Goal: Task Accomplishment & Management: Use online tool/utility

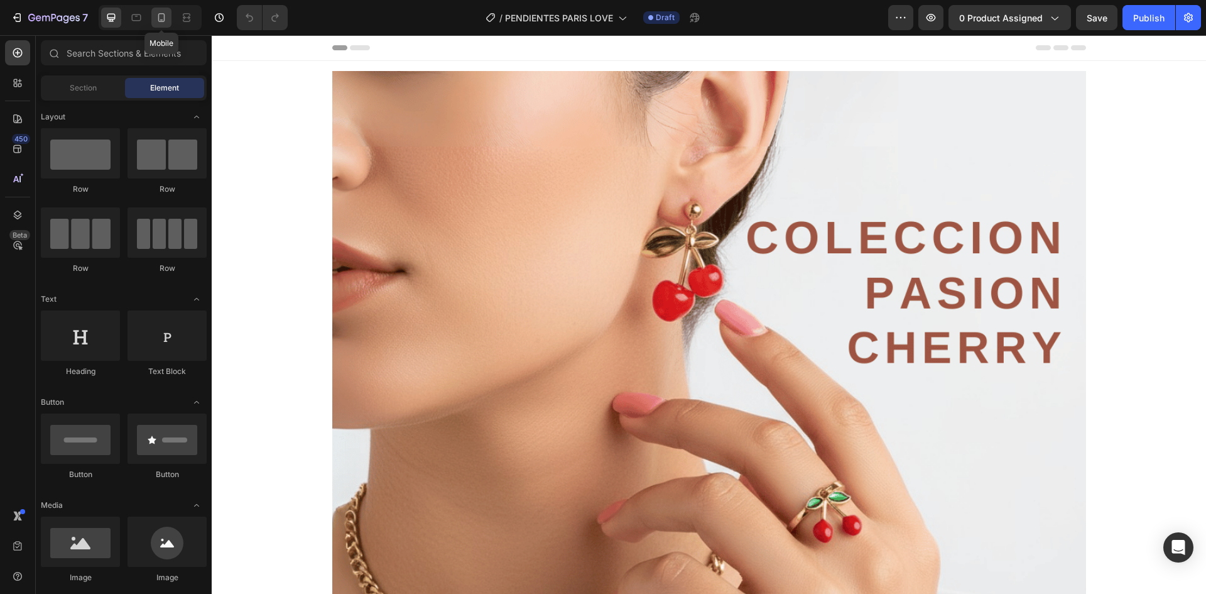
click at [162, 17] on icon at bounding box center [161, 17] width 13 height 13
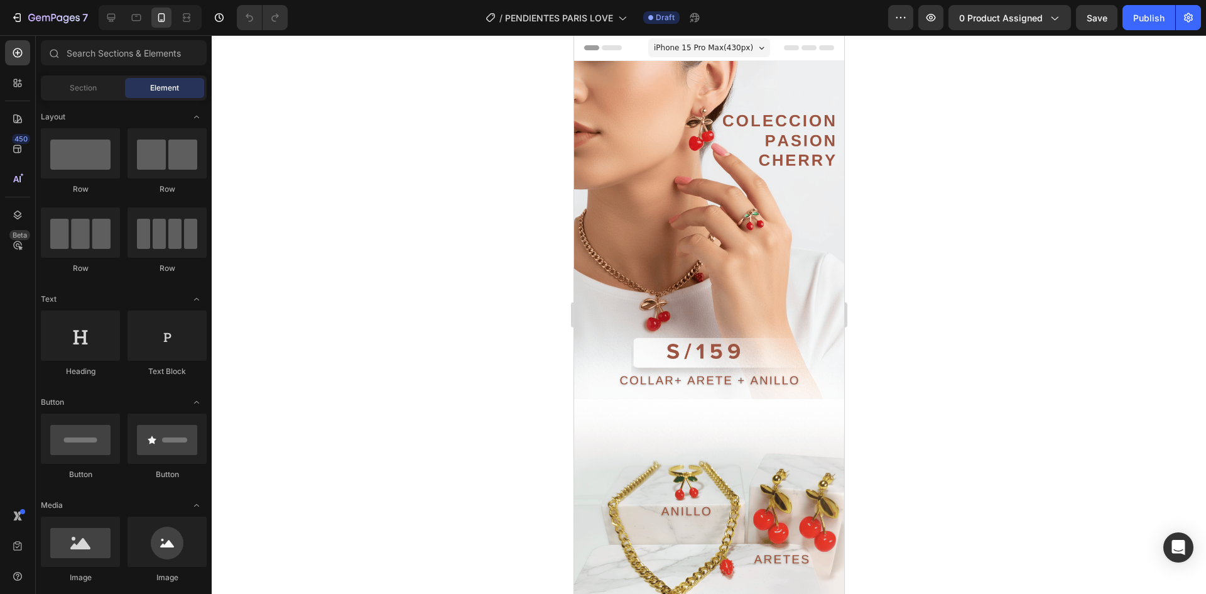
click at [729, 249] on img at bounding box center [709, 230] width 270 height 338
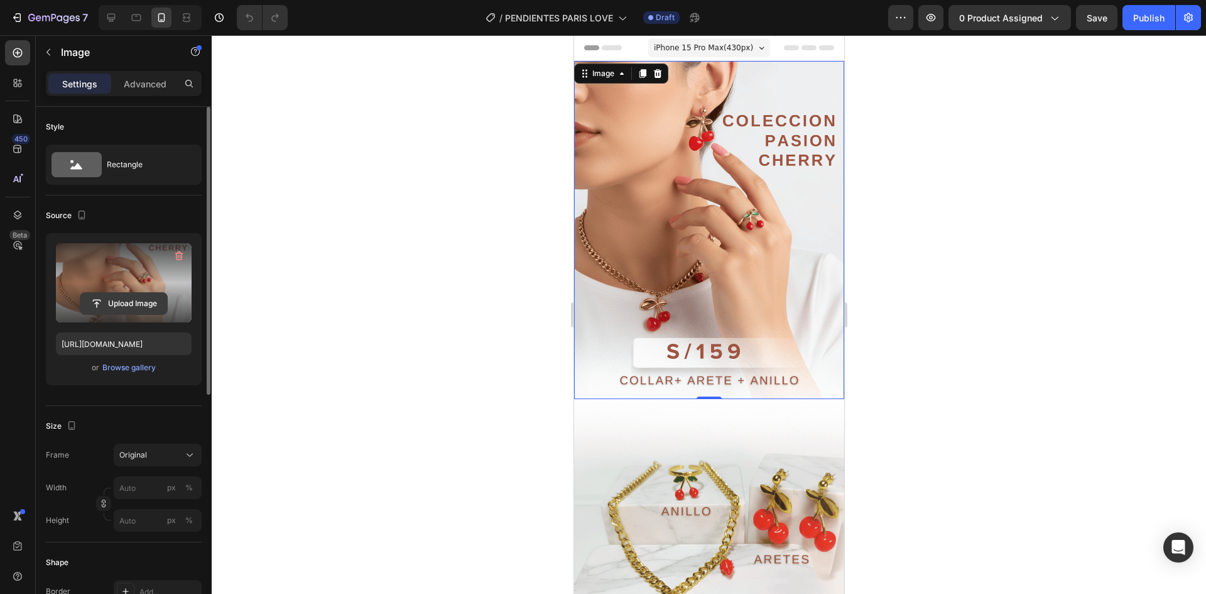
click at [118, 301] on input "file" at bounding box center [123, 303] width 87 height 21
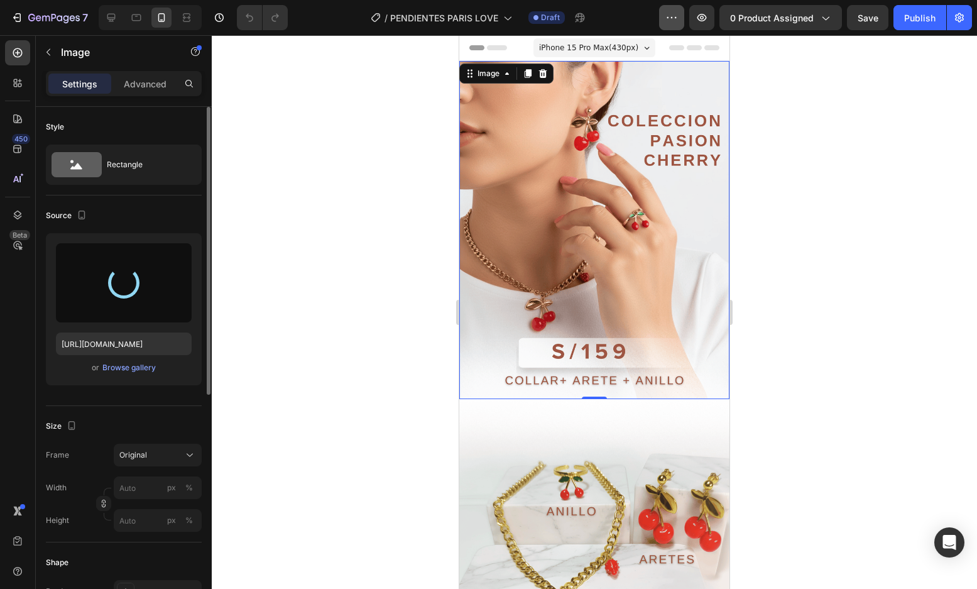
type input "[URL][DOMAIN_NAME]"
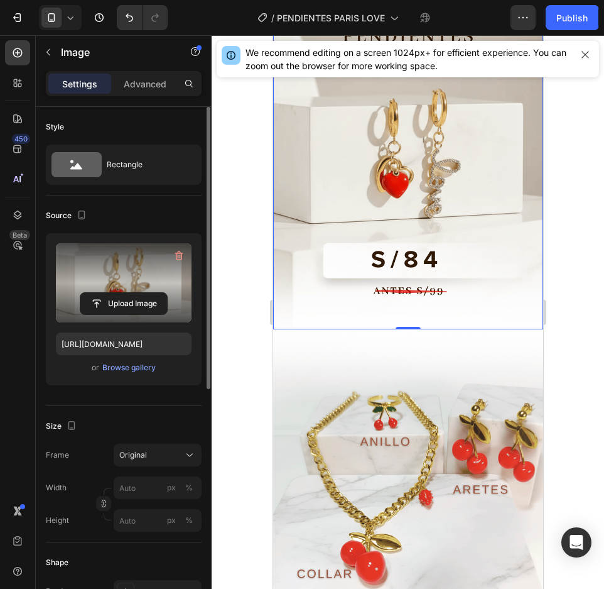
scroll to position [251, 0]
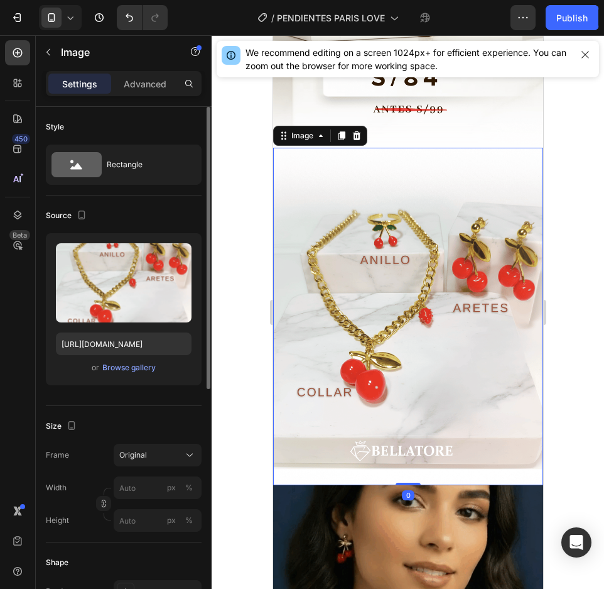
click at [469, 264] on img at bounding box center [408, 317] width 270 height 338
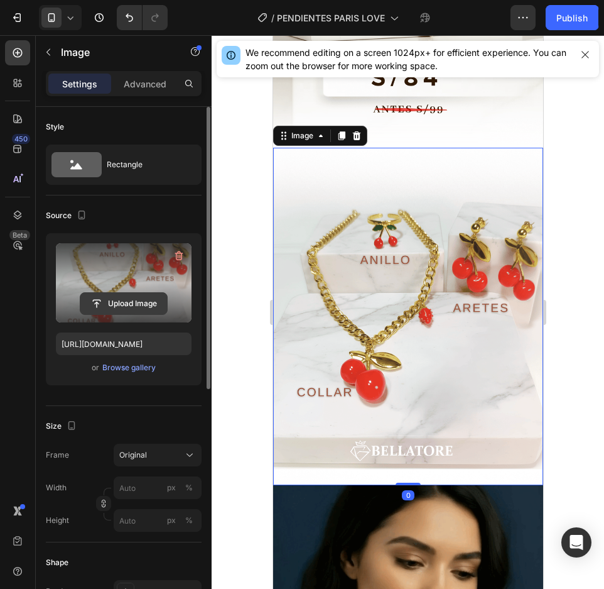
click at [116, 303] on input "file" at bounding box center [123, 303] width 87 height 21
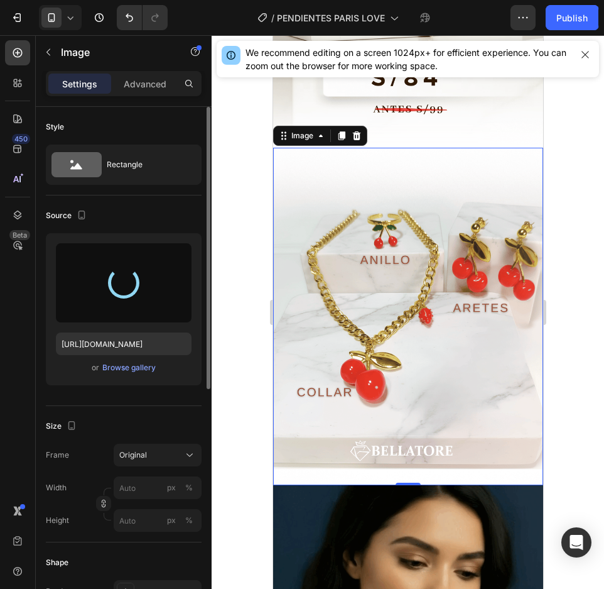
type input "[URL][DOMAIN_NAME]"
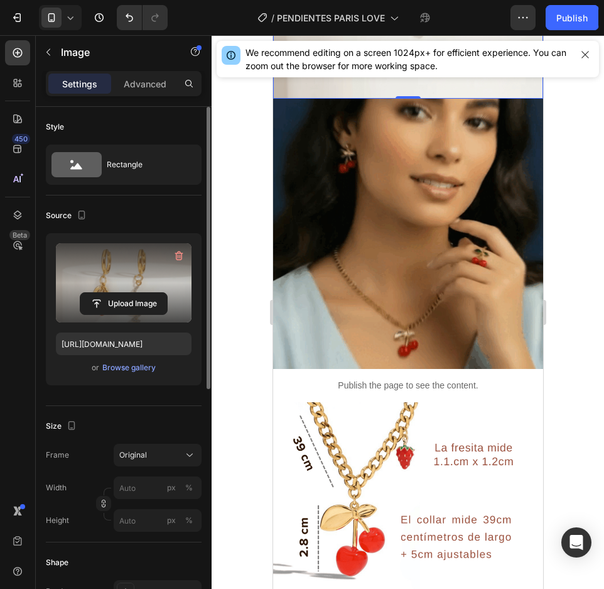
scroll to position [691, 0]
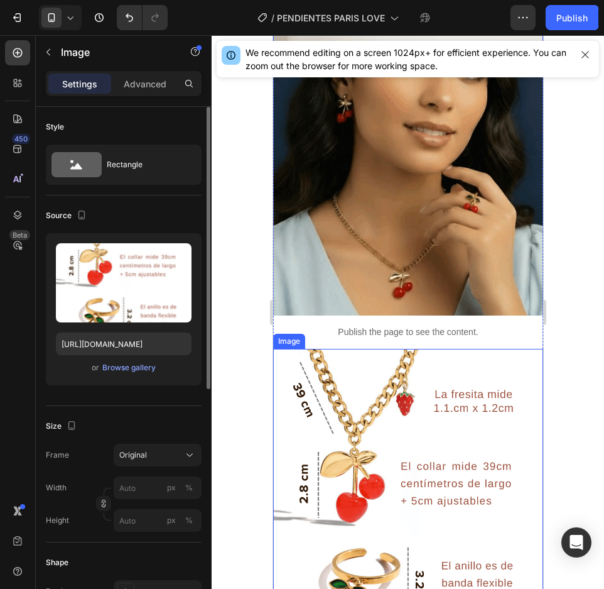
click at [379, 359] on img at bounding box center [408, 518] width 270 height 338
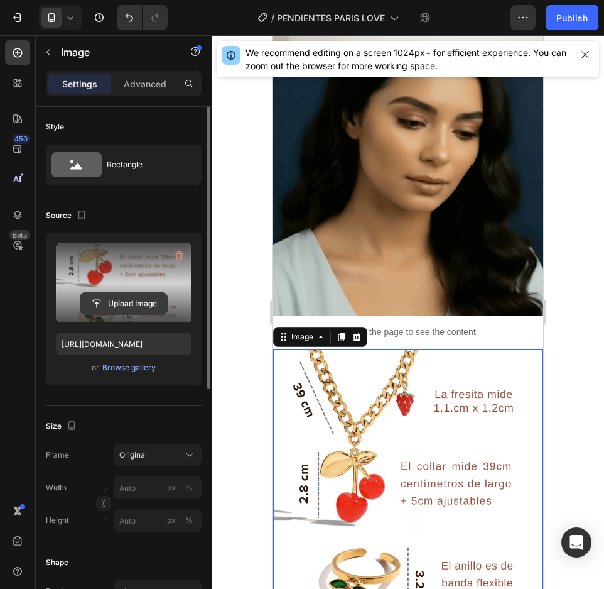
click at [107, 303] on input "file" at bounding box center [123, 303] width 87 height 21
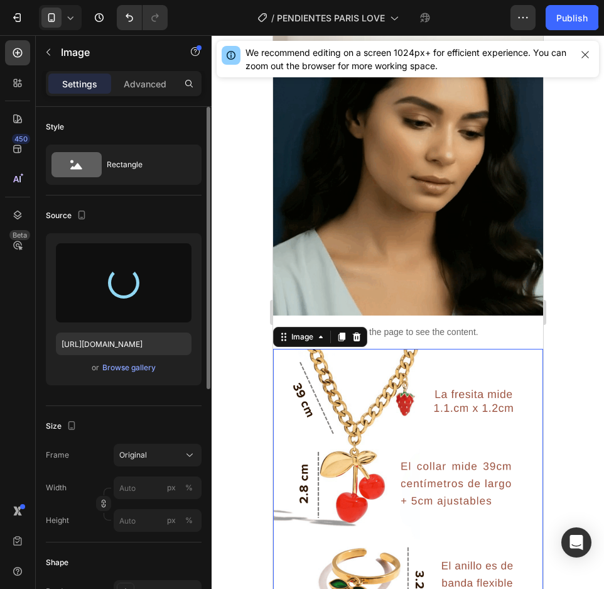
type input "[URL][DOMAIN_NAME]"
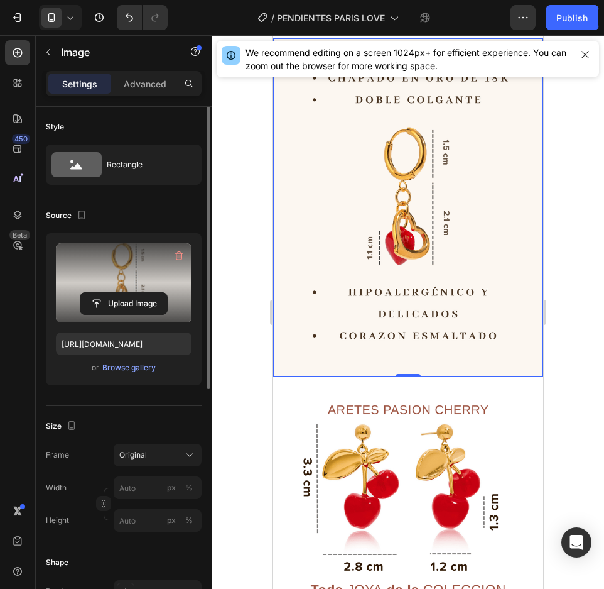
scroll to position [1068, 0]
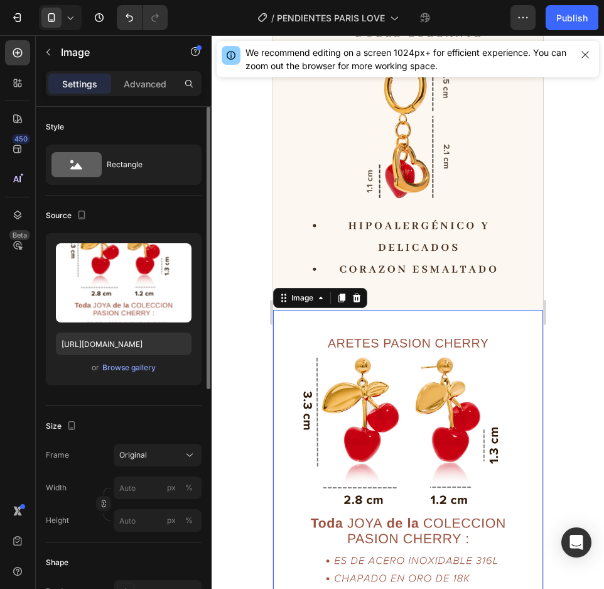
click at [393, 347] on img at bounding box center [408, 479] width 270 height 338
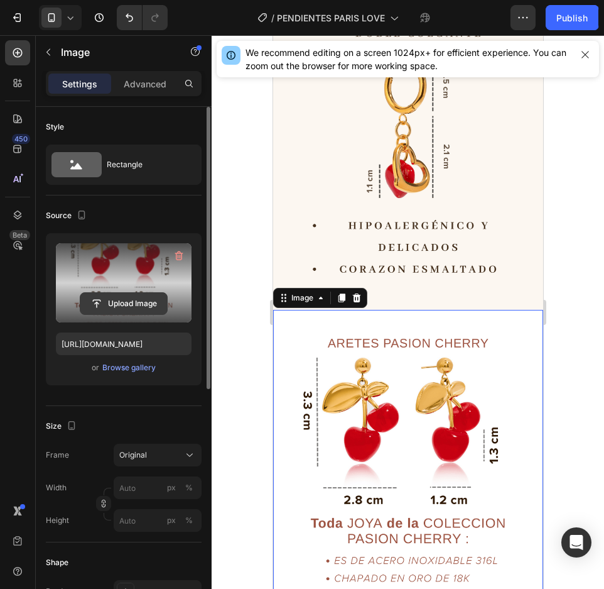
click at [124, 303] on input "file" at bounding box center [123, 303] width 87 height 21
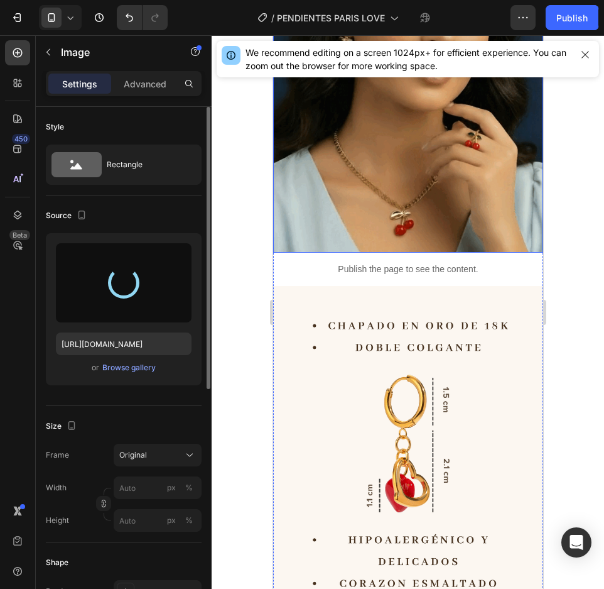
type input "[URL][DOMAIN_NAME]"
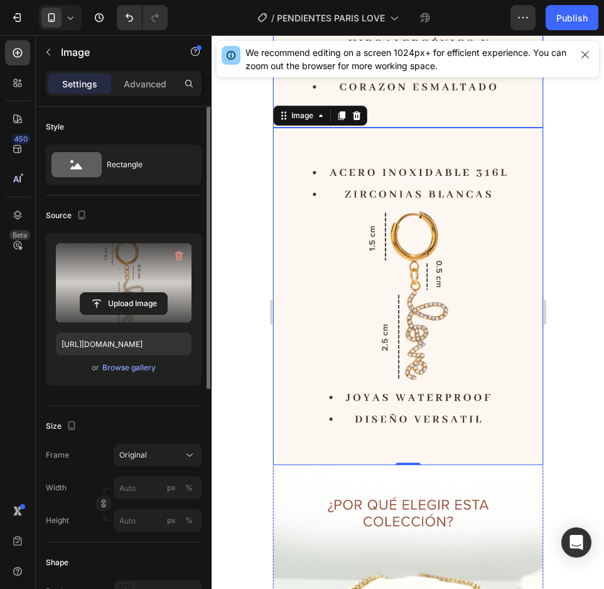
scroll to position [1445, 0]
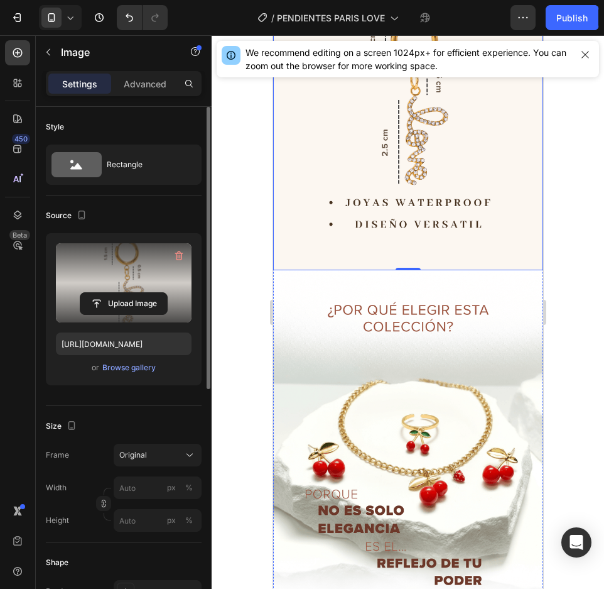
click at [455, 328] on img at bounding box center [408, 439] width 270 height 338
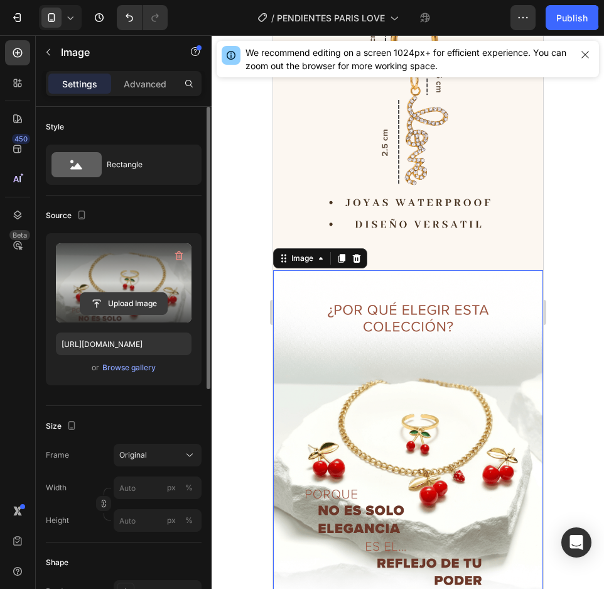
click at [131, 308] on input "file" at bounding box center [123, 303] width 87 height 21
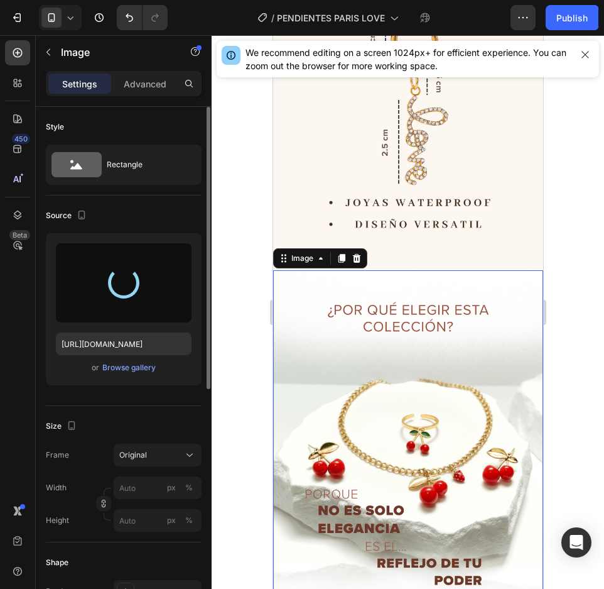
type input "[URL][DOMAIN_NAME]"
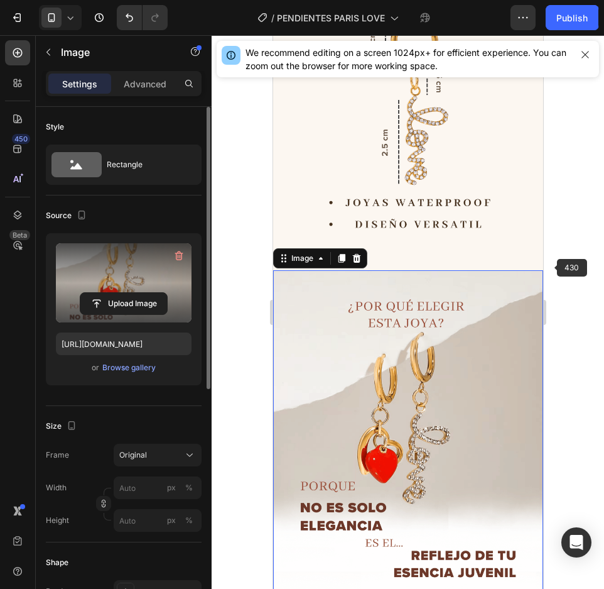
click at [555, 260] on div at bounding box center [408, 311] width 393 height 553
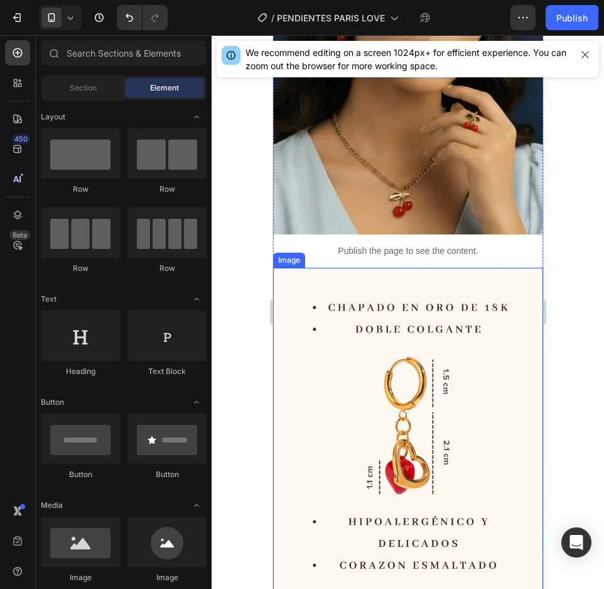
scroll to position [754, 0]
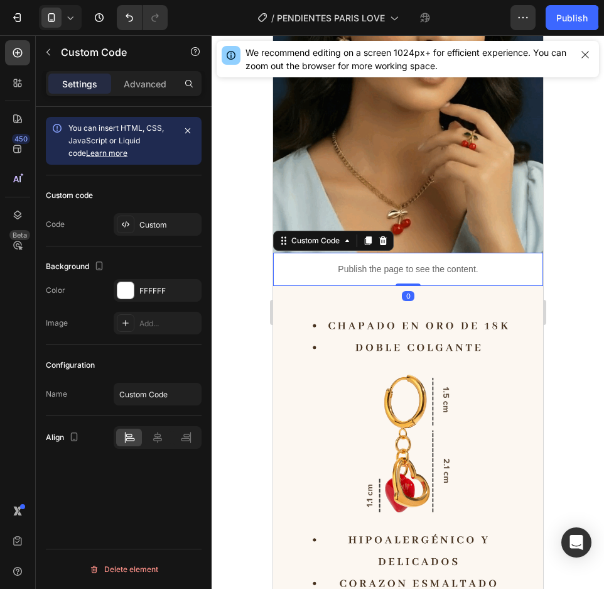
click at [388, 263] on p "Publish the page to see the content." at bounding box center [408, 269] width 270 height 13
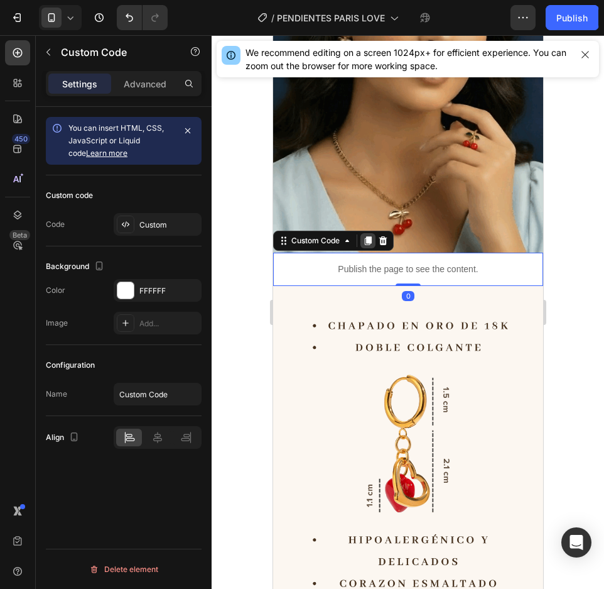
click at [364, 236] on icon at bounding box center [367, 241] width 10 height 10
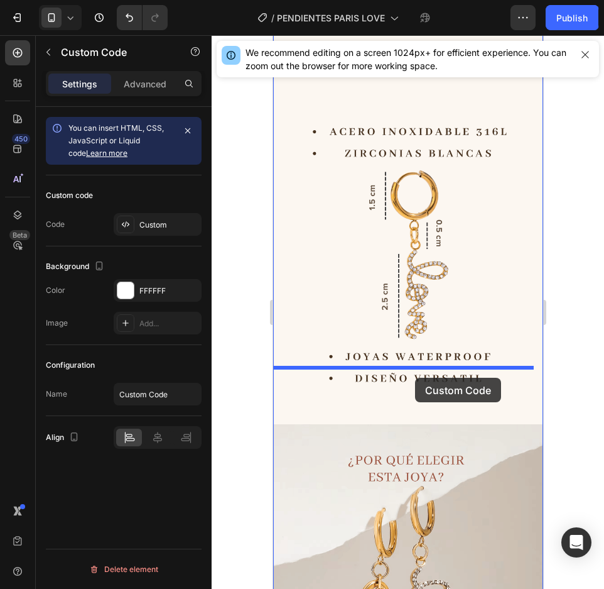
drag, startPoint x: 308, startPoint y: 236, endPoint x: 415, endPoint y: 374, distance: 174.7
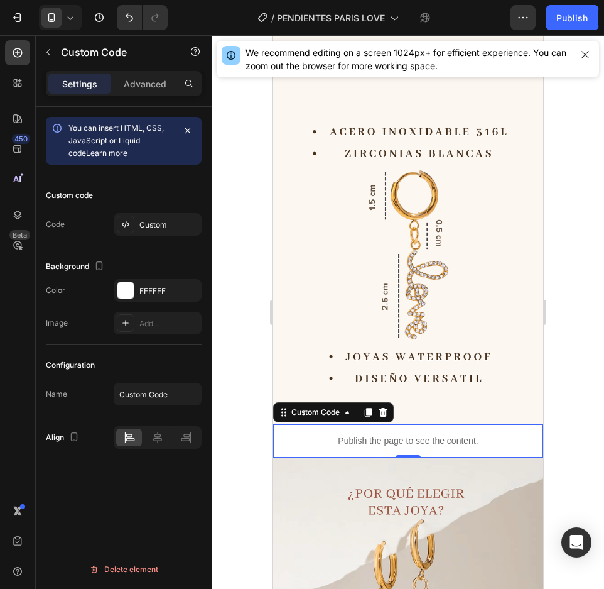
click at [562, 373] on div at bounding box center [408, 311] width 393 height 553
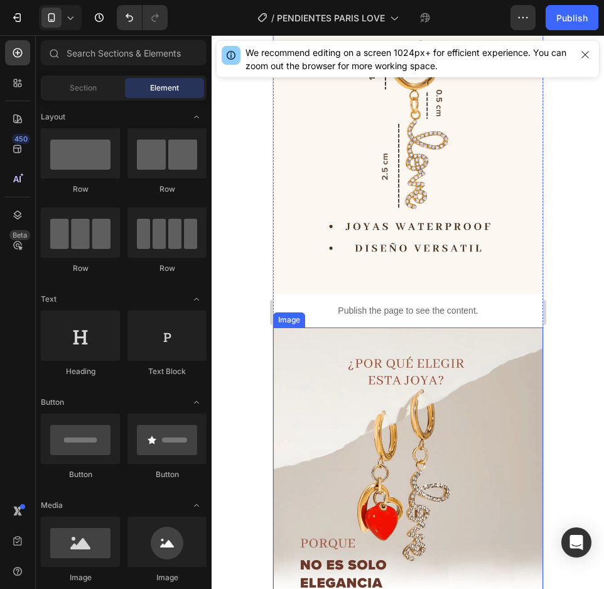
scroll to position [1605, 0]
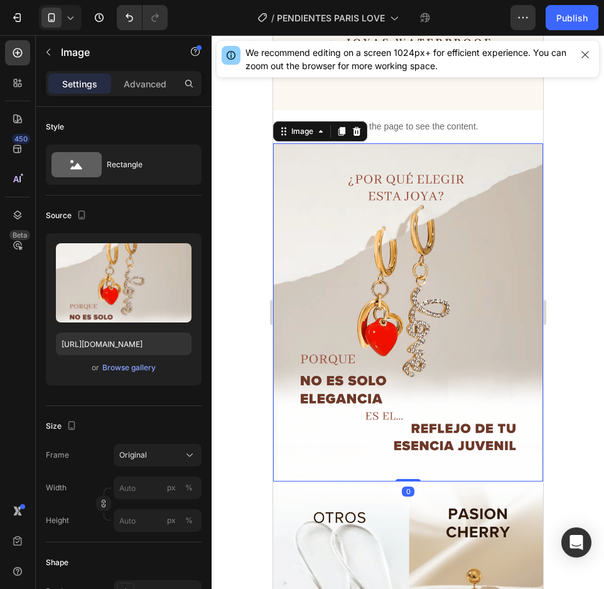
click at [442, 355] on img at bounding box center [408, 312] width 270 height 338
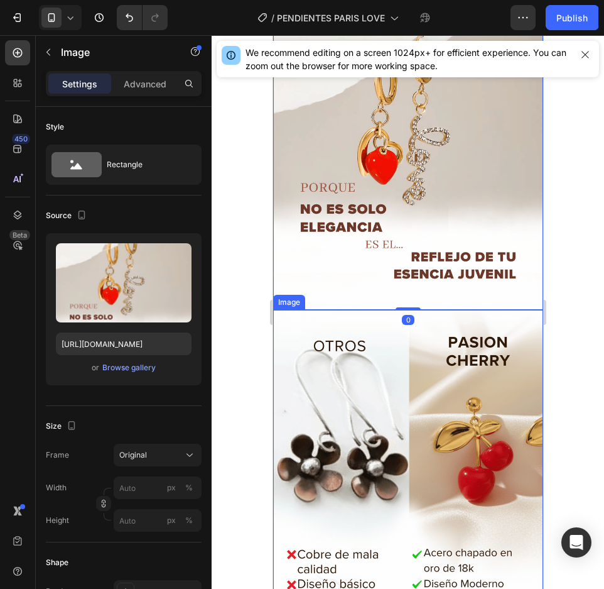
scroll to position [1794, 0]
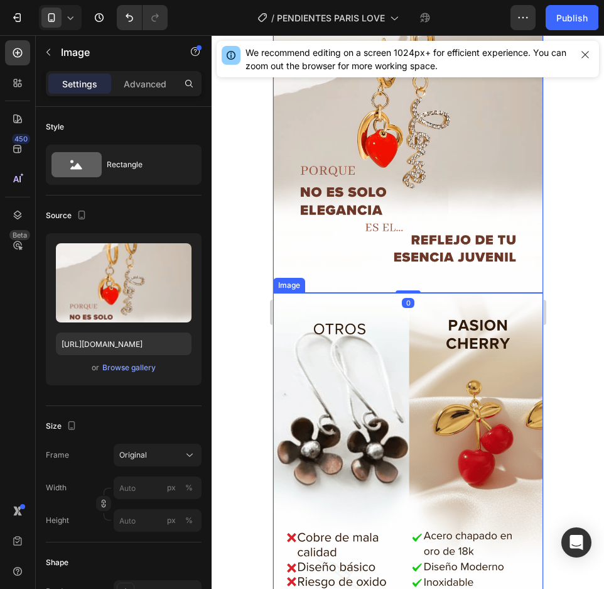
click at [386, 357] on img at bounding box center [408, 462] width 270 height 338
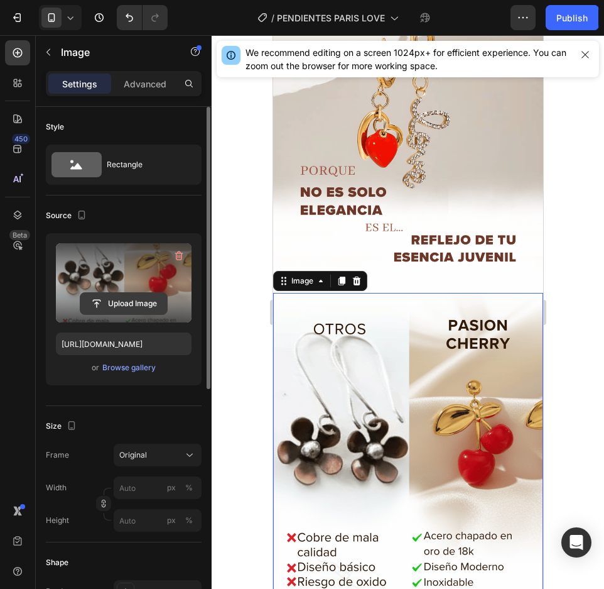
click at [112, 301] on input "file" at bounding box center [123, 303] width 87 height 21
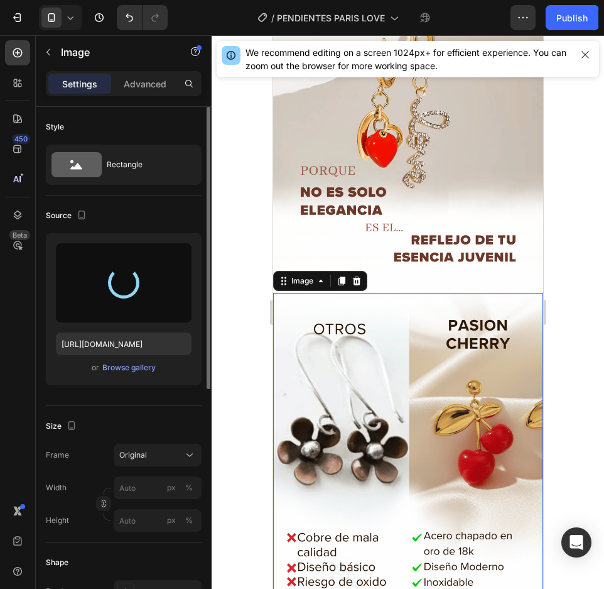
type input "[URL][DOMAIN_NAME]"
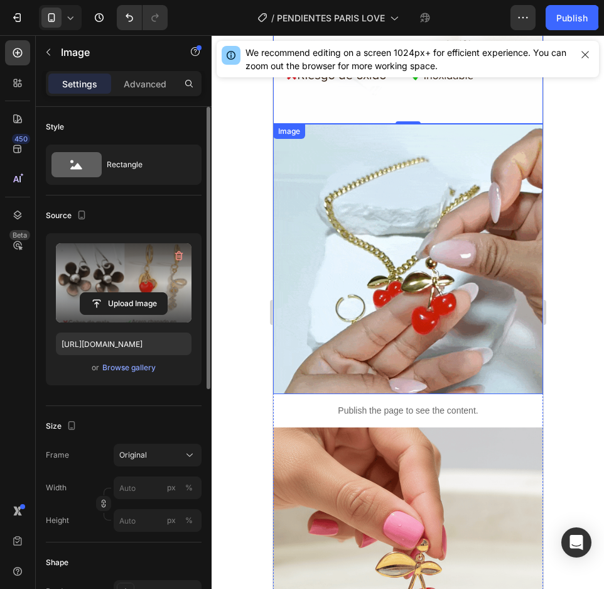
scroll to position [2547, 0]
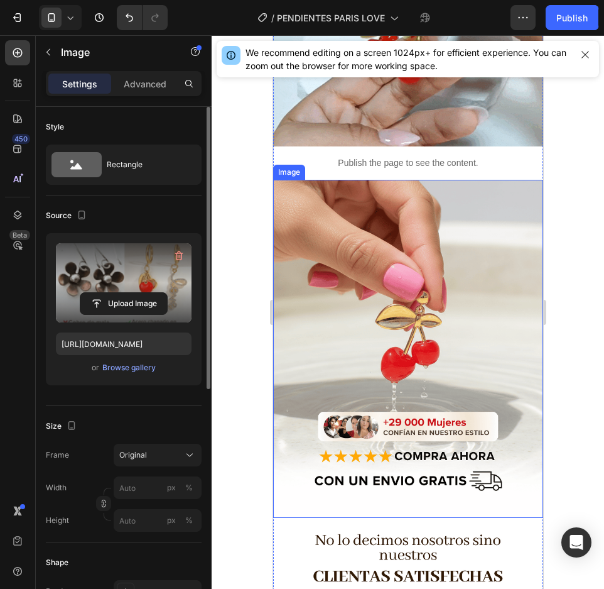
click at [386, 242] on img at bounding box center [408, 349] width 270 height 338
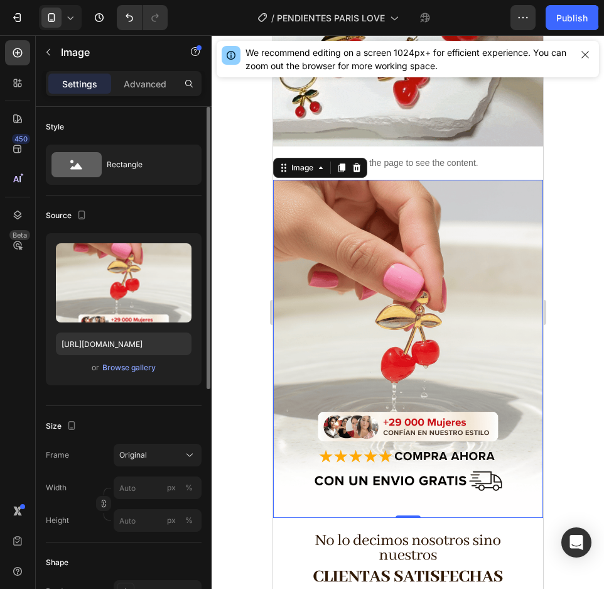
click at [343, 78] on div "We recommend editing on a screen 1024px+ for efficient experience. You can zoom…" at bounding box center [408, 59] width 393 height 46
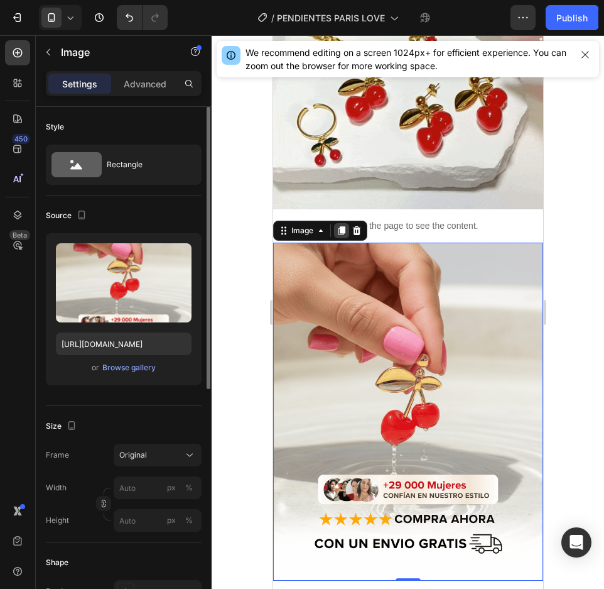
click at [341, 226] on icon at bounding box center [341, 230] width 7 height 9
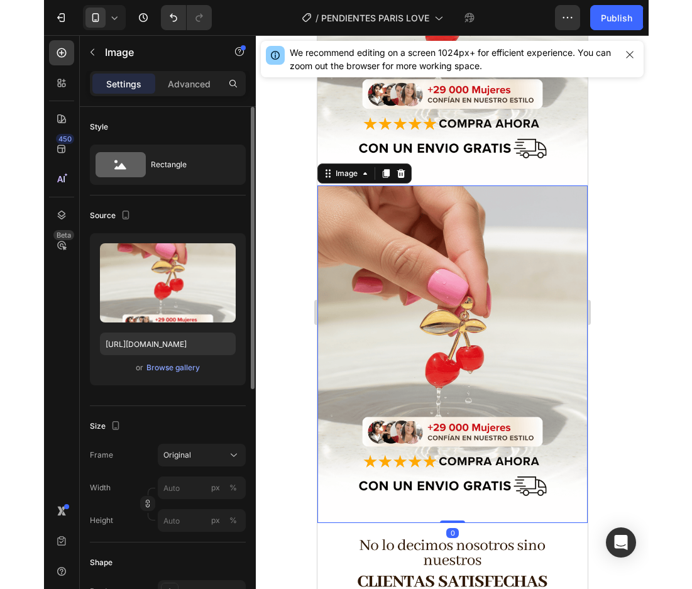
scroll to position [2884, 0]
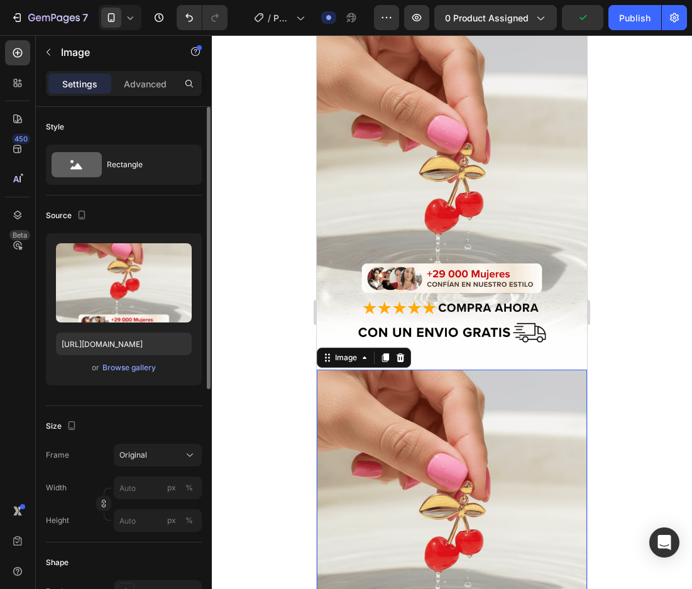
drag, startPoint x: 387, startPoint y: 371, endPoint x: 322, endPoint y: 326, distance: 79.1
click at [387, 370] on img at bounding box center [452, 538] width 270 height 338
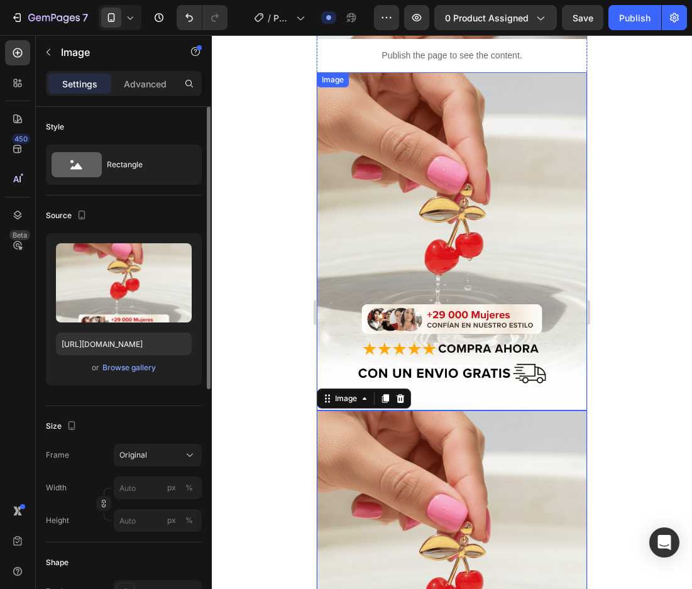
scroll to position [2570, 0]
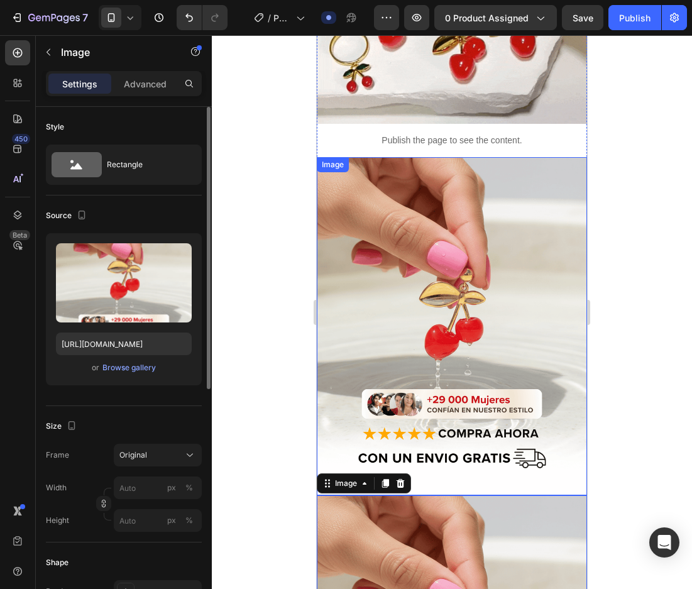
click at [459, 256] on img at bounding box center [452, 326] width 270 height 338
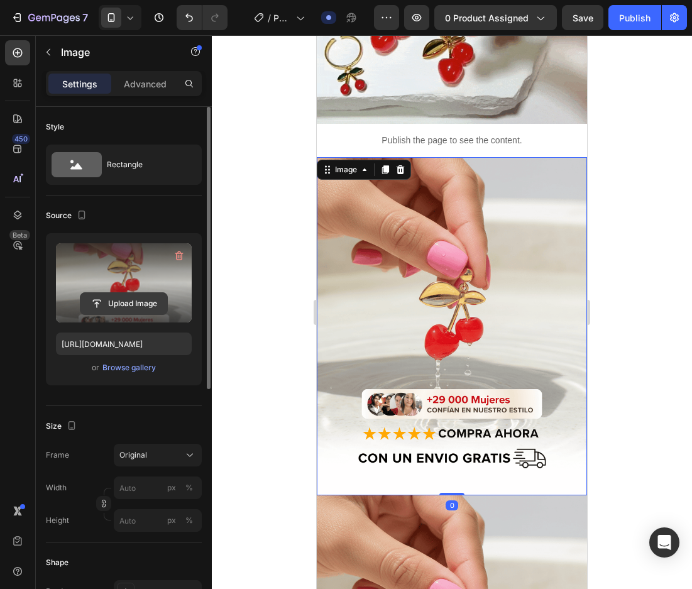
click at [124, 303] on input "file" at bounding box center [123, 303] width 87 height 21
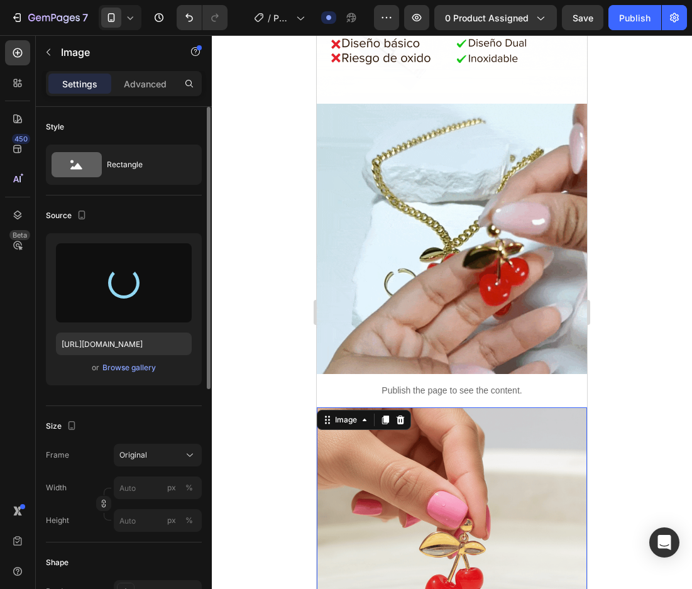
scroll to position [2319, 0]
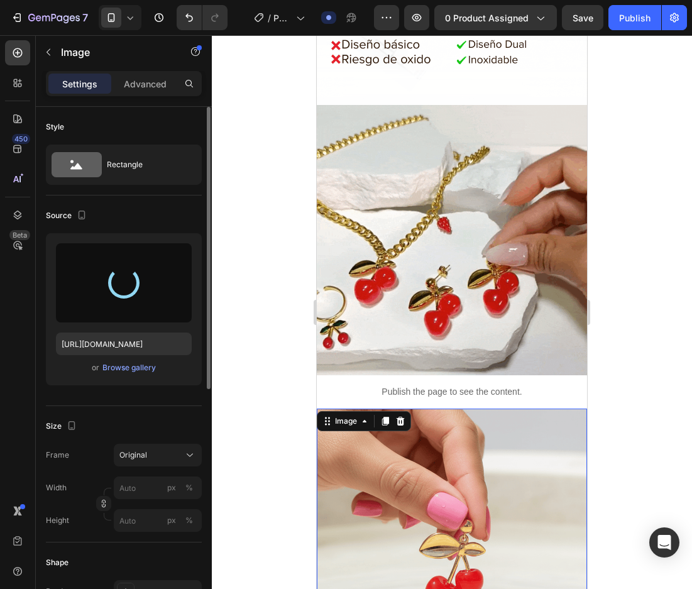
type input "[URL][DOMAIN_NAME]"
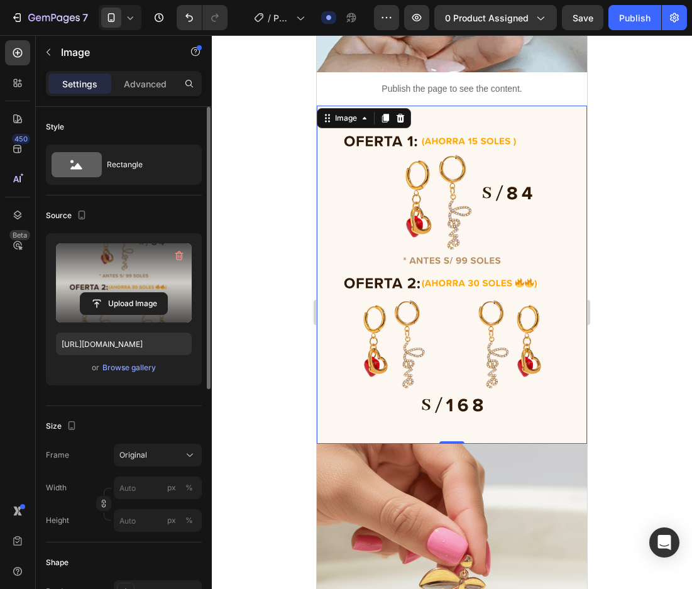
scroll to position [2759, 0]
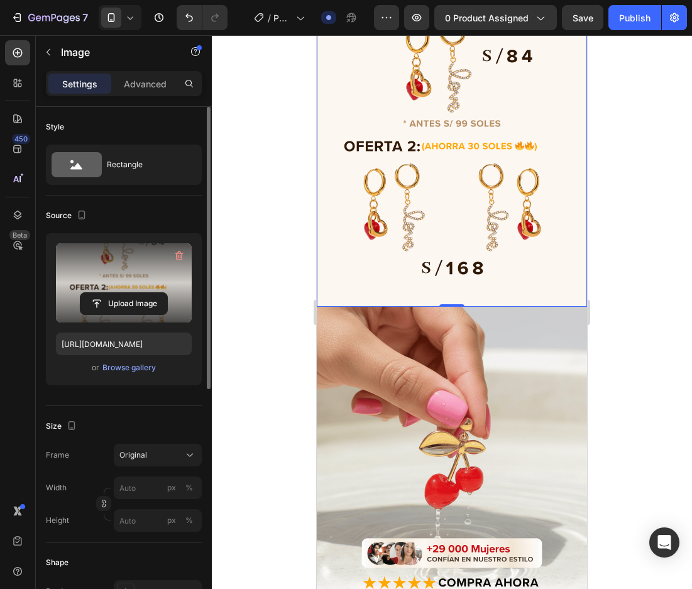
click at [436, 320] on img at bounding box center [452, 476] width 270 height 338
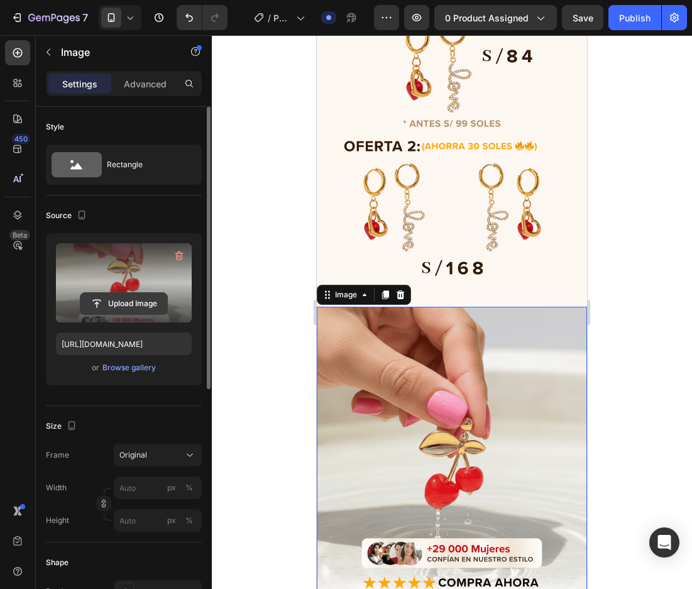
click at [131, 305] on input "file" at bounding box center [123, 303] width 87 height 21
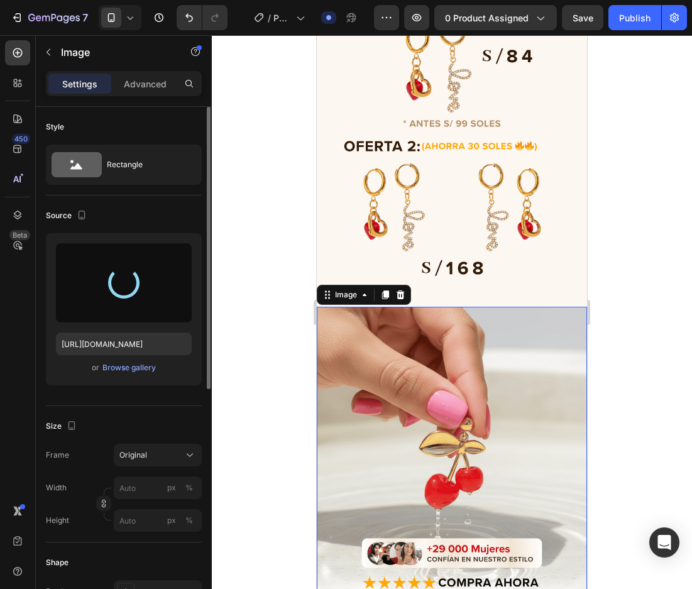
type input "[URL][DOMAIN_NAME]"
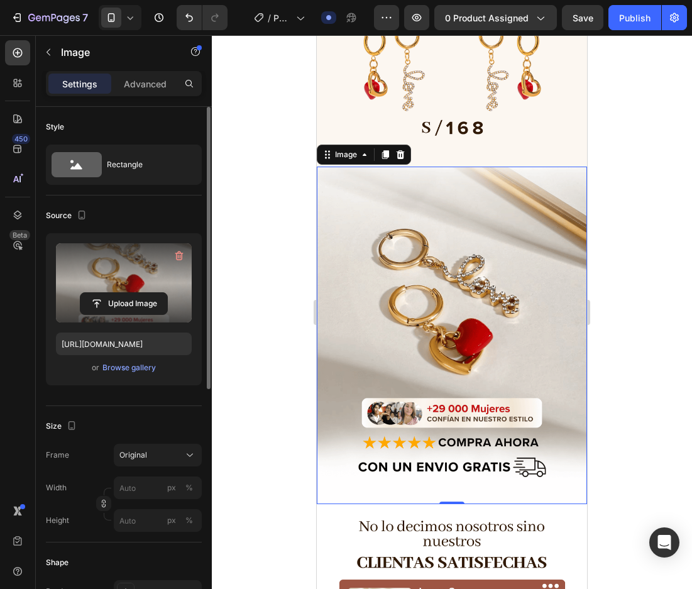
scroll to position [3010, 0]
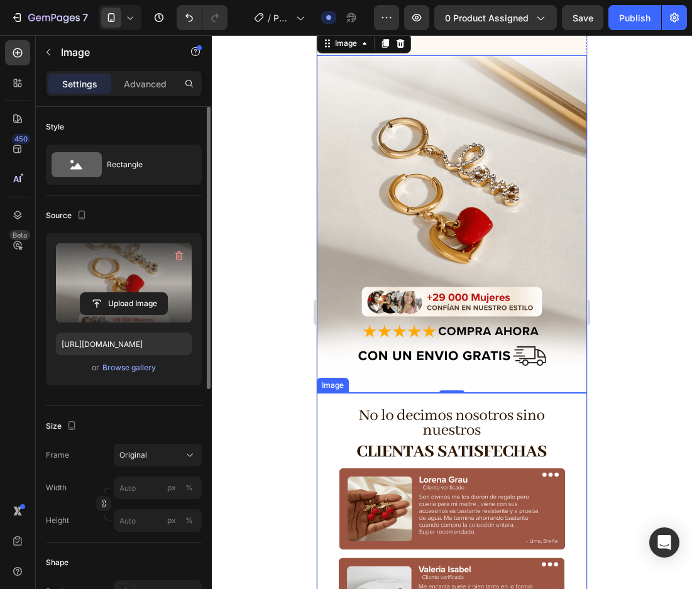
click at [487, 393] on img at bounding box center [452, 562] width 270 height 338
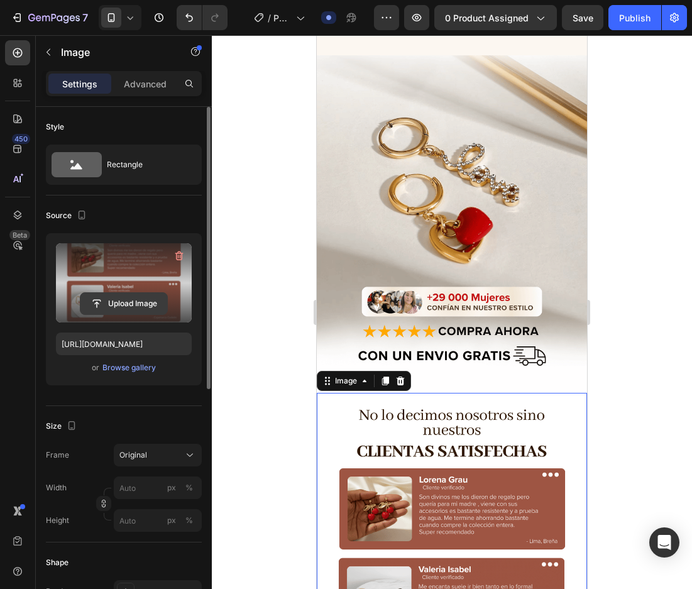
click at [94, 299] on input "file" at bounding box center [123, 303] width 87 height 21
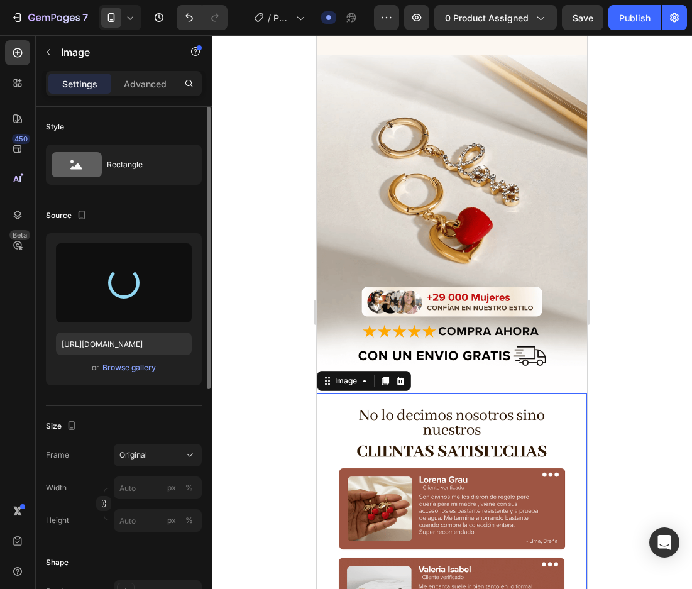
type input "[URL][DOMAIN_NAME]"
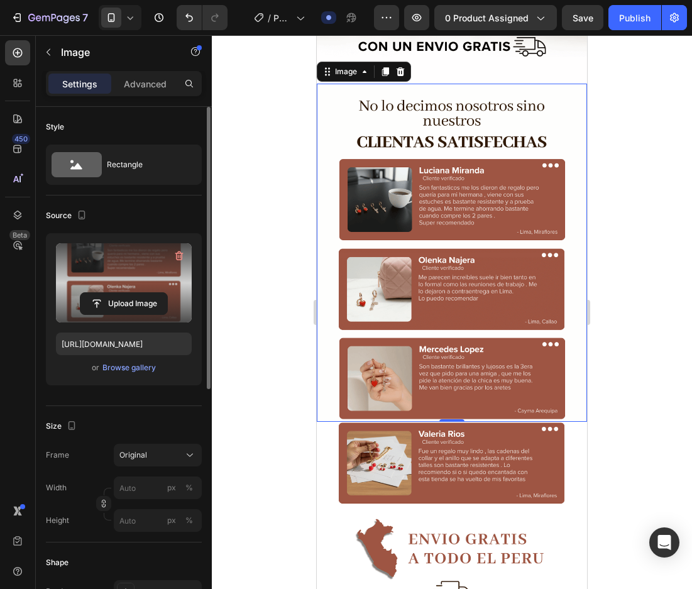
scroll to position [3324, 0]
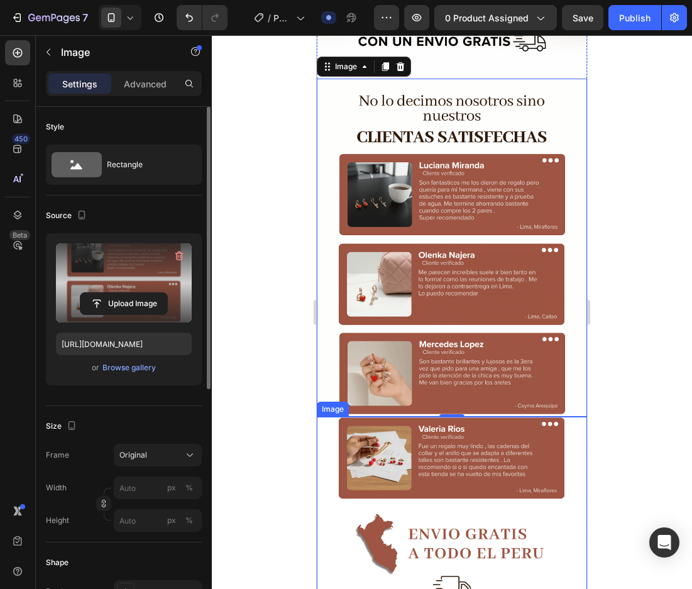
click at [432, 417] on img at bounding box center [452, 586] width 270 height 338
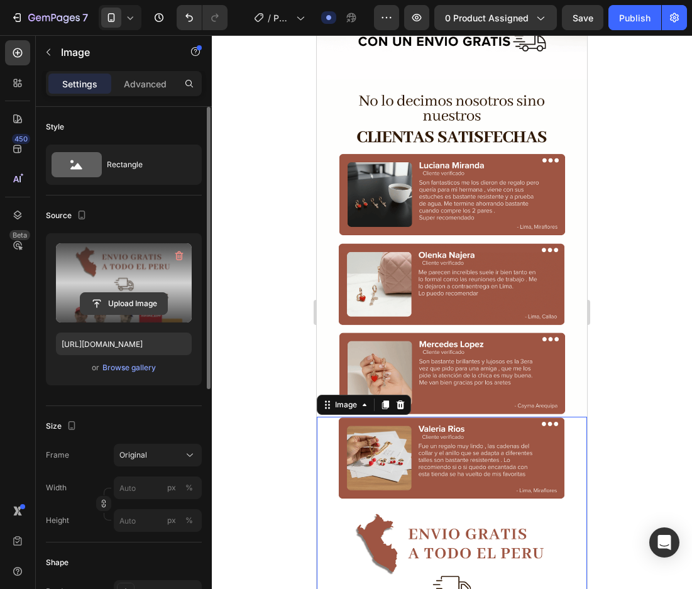
click at [129, 303] on input "file" at bounding box center [123, 303] width 87 height 21
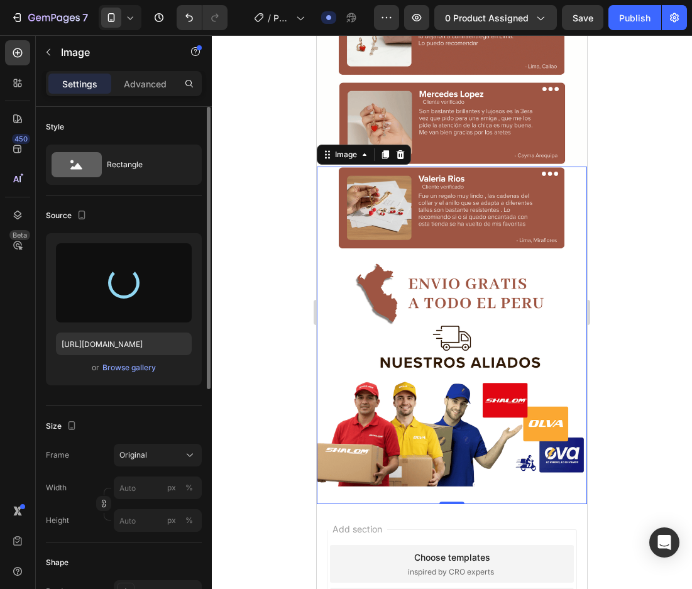
scroll to position [3575, 0]
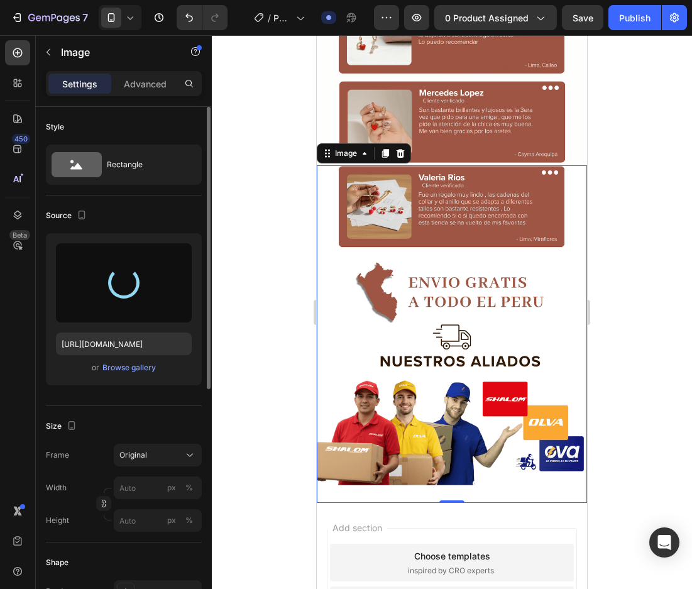
type input "[URL][DOMAIN_NAME]"
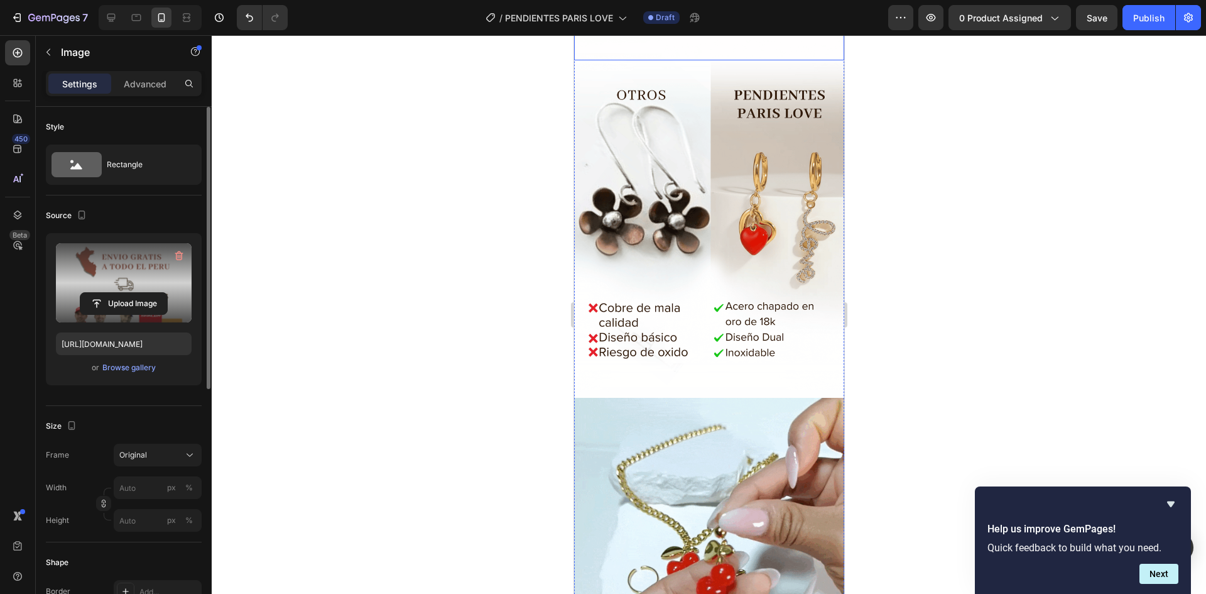
scroll to position [2262, 0]
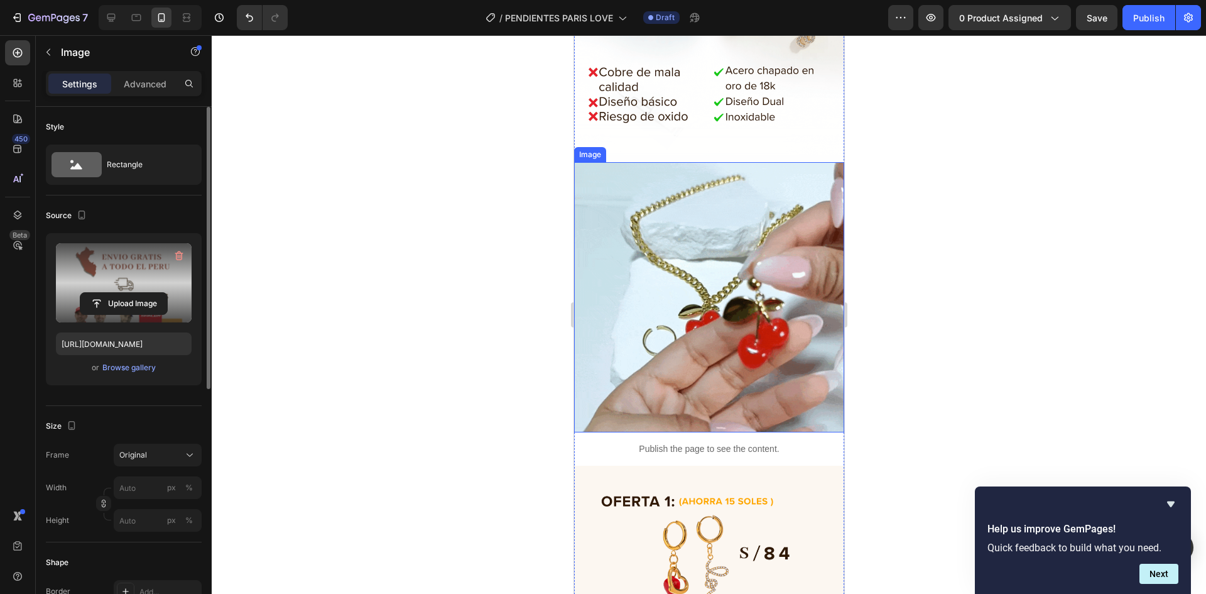
click at [734, 271] on img at bounding box center [709, 297] width 270 height 270
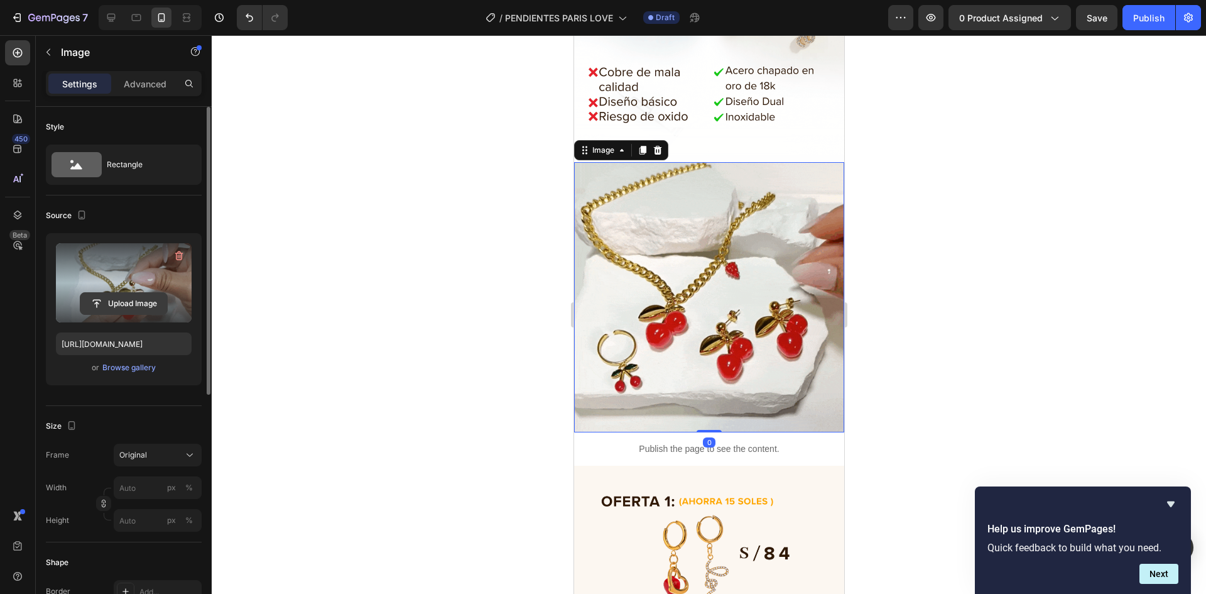
click at [111, 308] on input "file" at bounding box center [123, 303] width 87 height 21
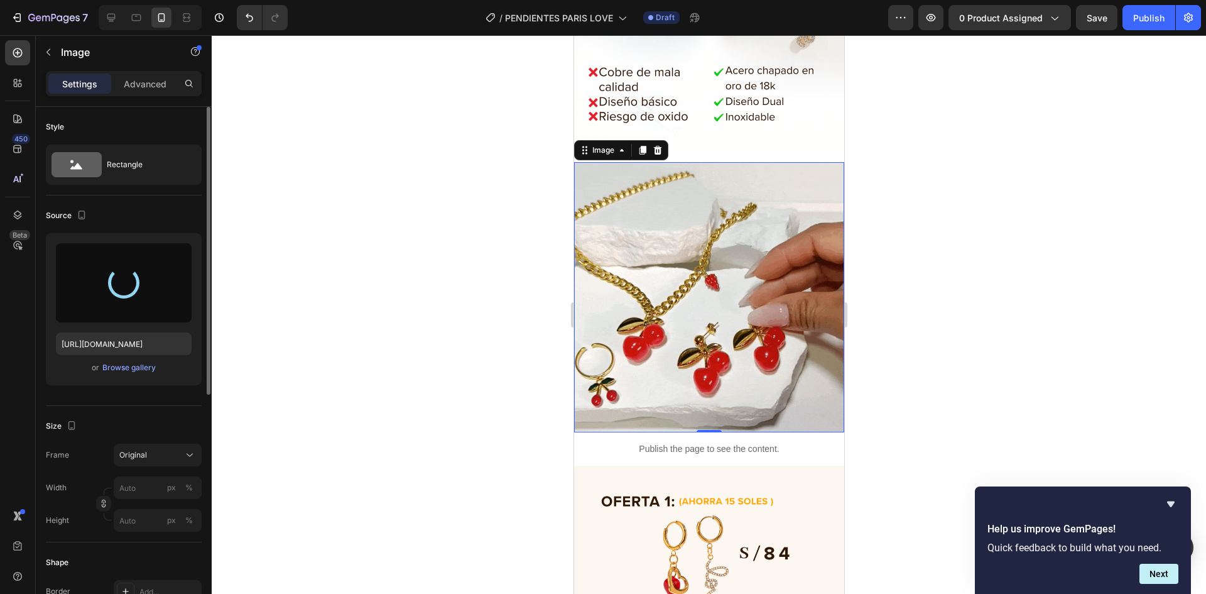
type input "[URL][DOMAIN_NAME]"
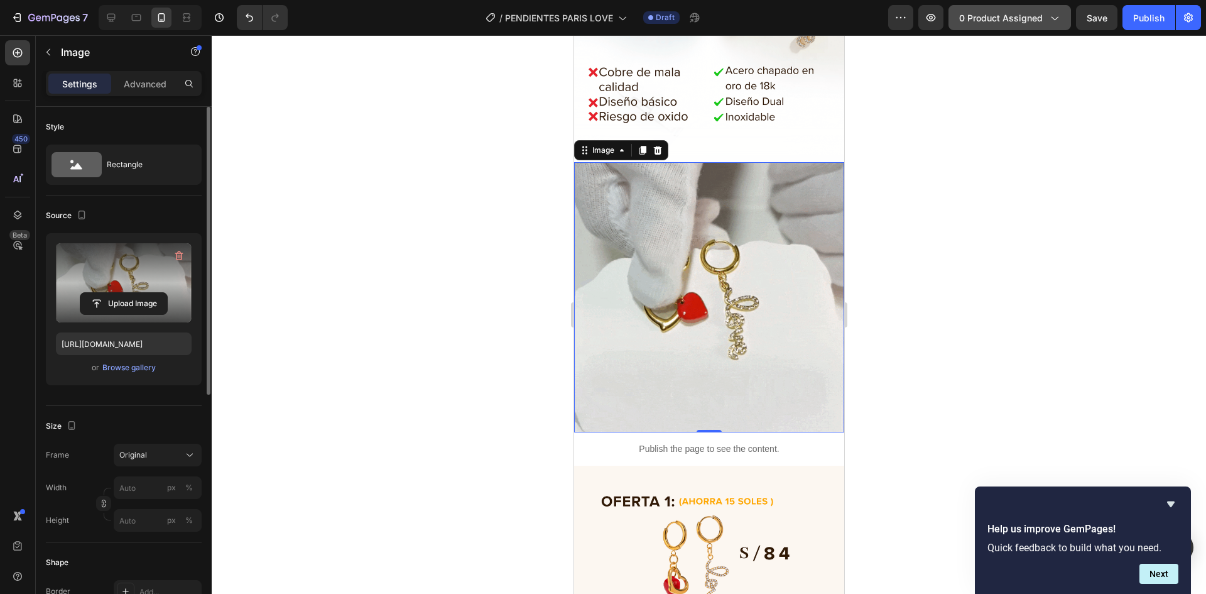
click at [980, 13] on span "0 product assigned" at bounding box center [1001, 17] width 84 height 13
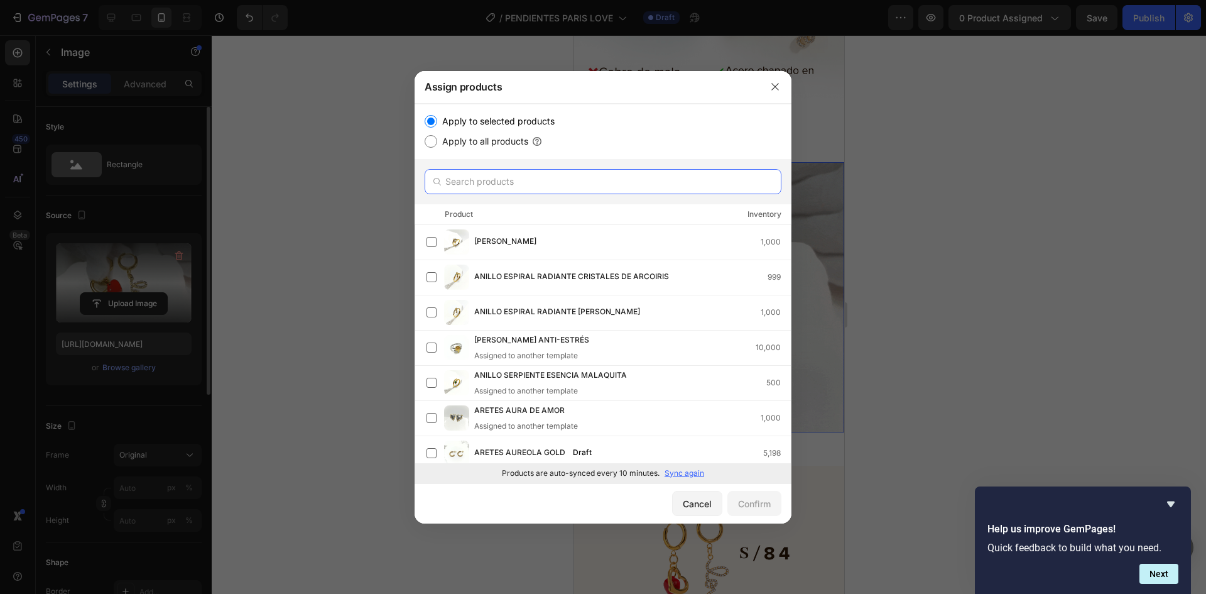
click at [553, 187] on input "text" at bounding box center [603, 181] width 357 height 25
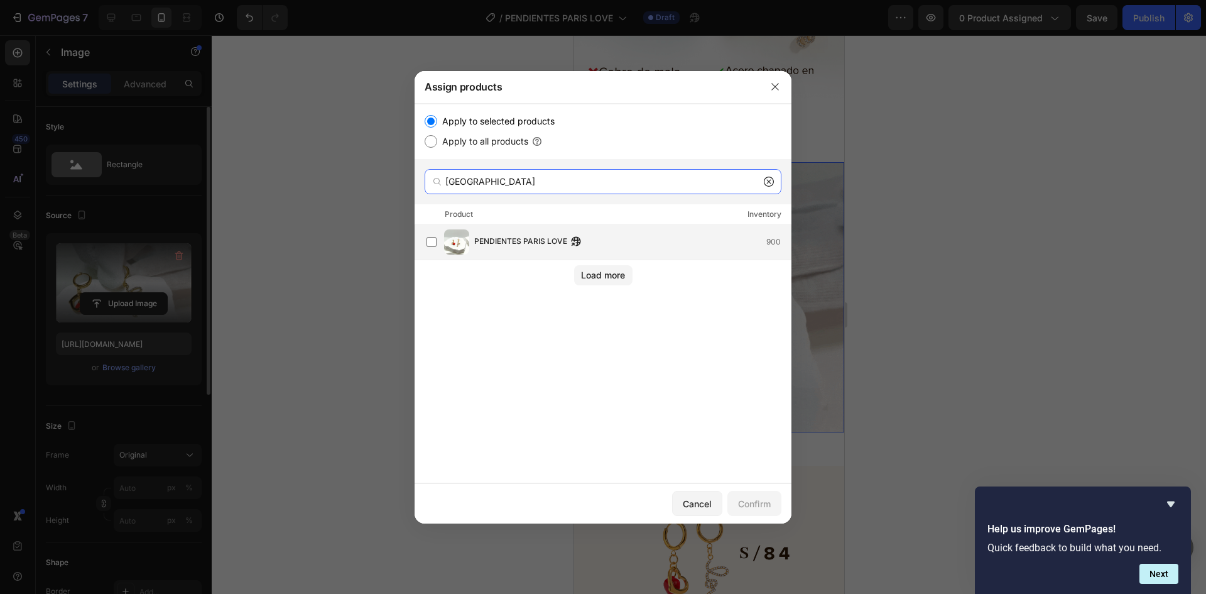
type input "[GEOGRAPHIC_DATA]"
click at [535, 243] on span "PENDIENTES PARIS LOVE" at bounding box center [520, 242] width 93 height 14
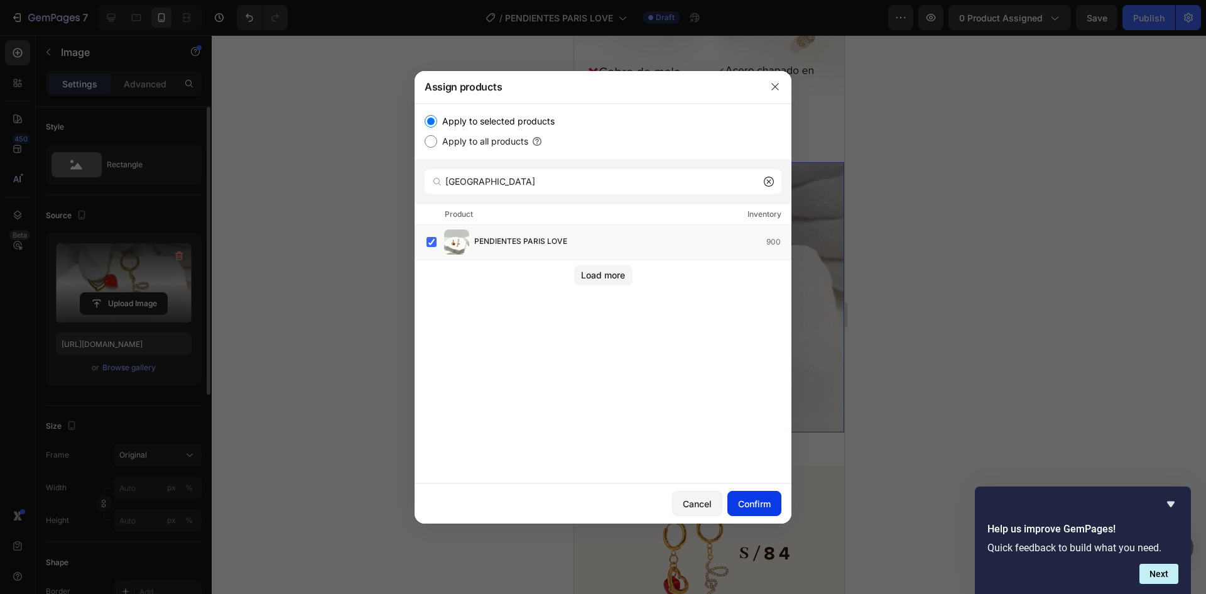
click at [751, 508] on div "Confirm" at bounding box center [754, 503] width 33 height 13
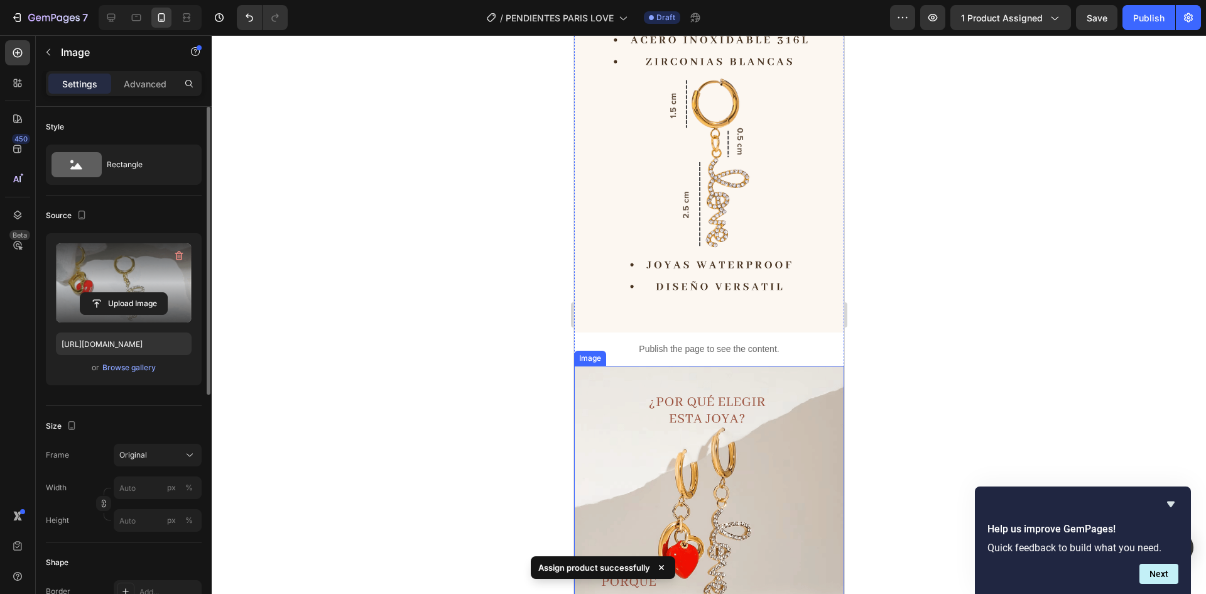
scroll to position [1194, 0]
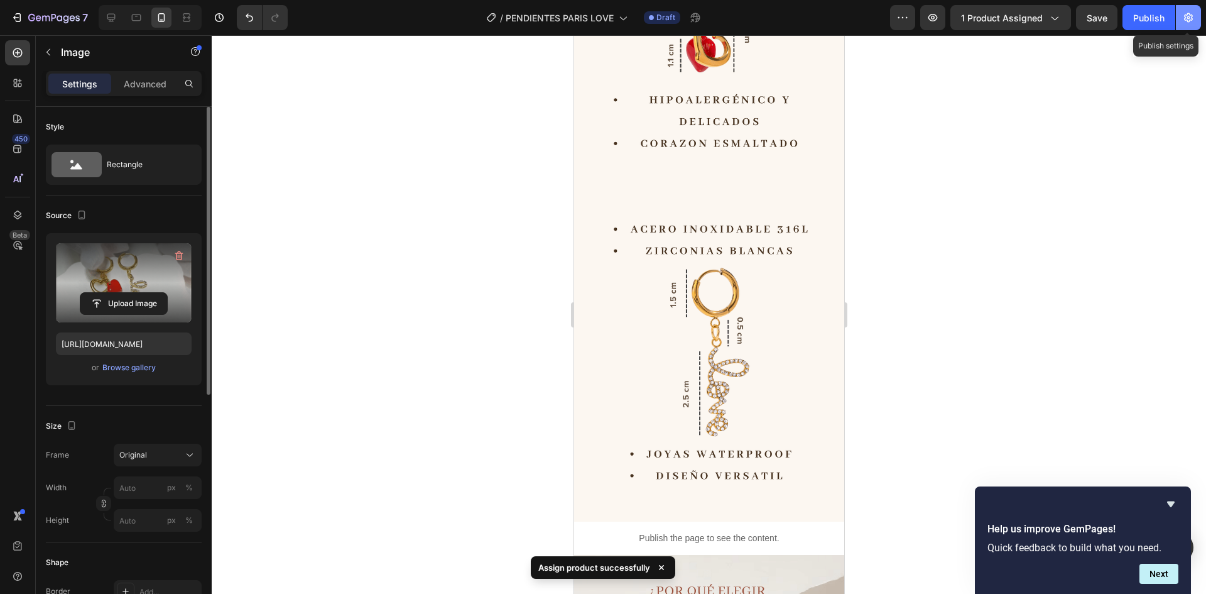
click at [1184, 16] on icon "button" at bounding box center [1188, 17] width 13 height 13
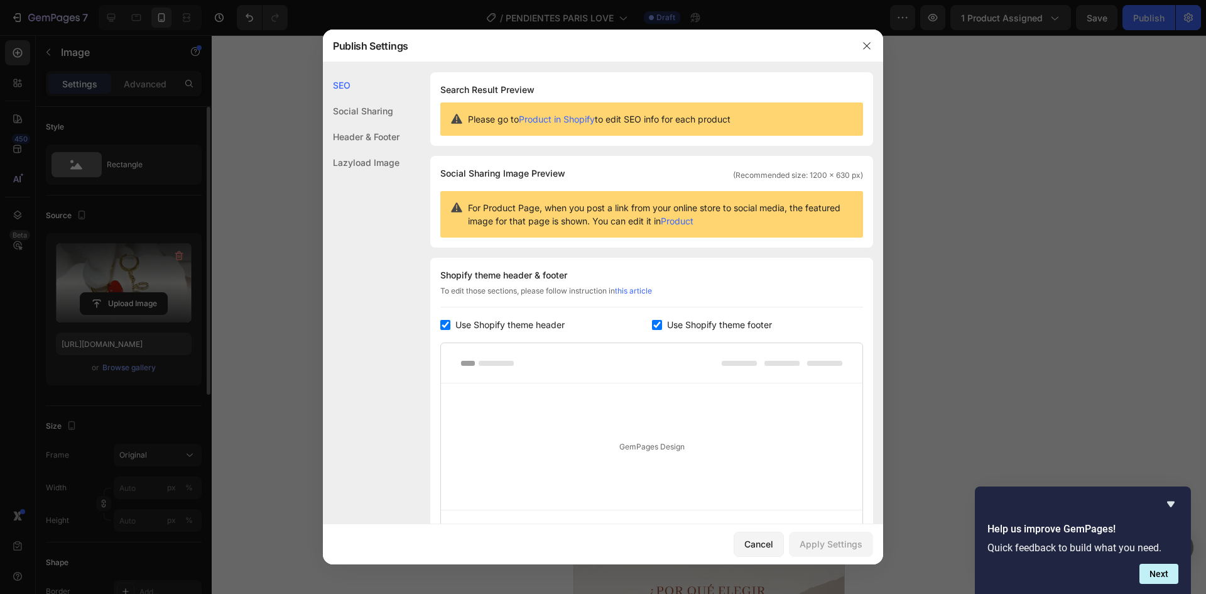
click at [1046, 284] on div at bounding box center [603, 297] width 1206 height 594
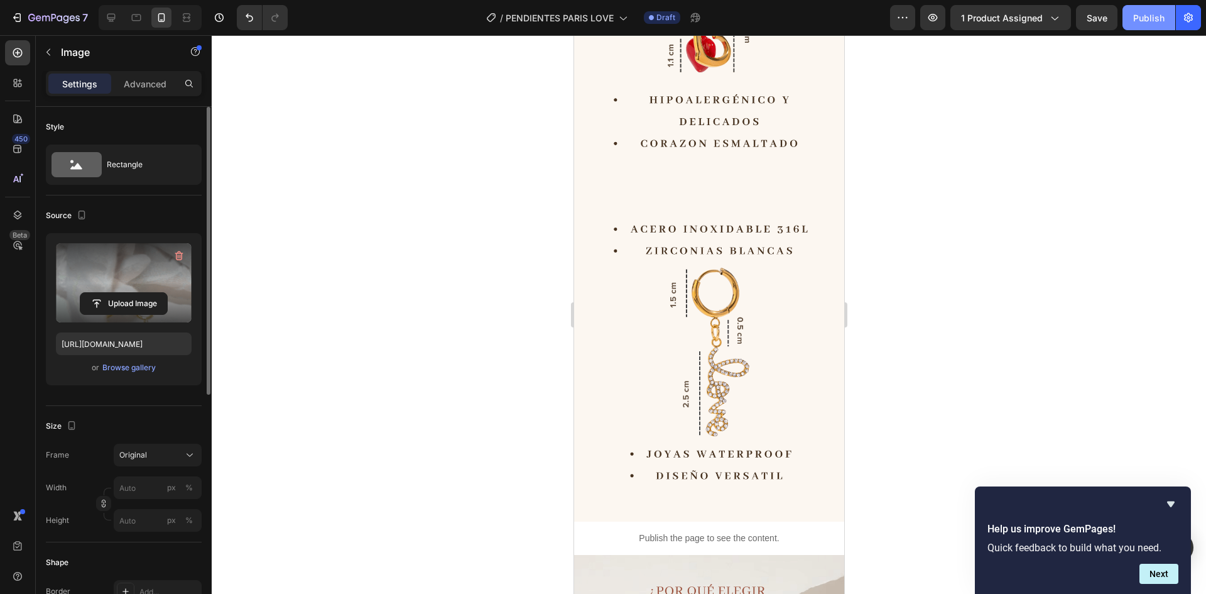
click at [1148, 19] on div "Publish" at bounding box center [1148, 17] width 31 height 13
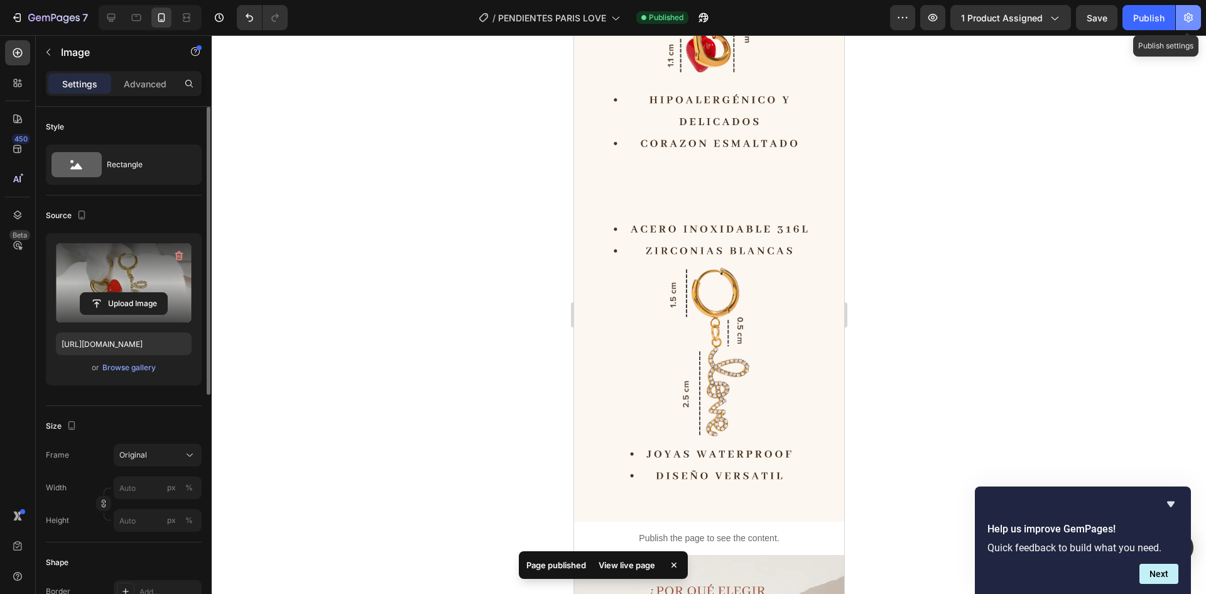
click at [1189, 20] on icon "button" at bounding box center [1188, 17] width 13 height 13
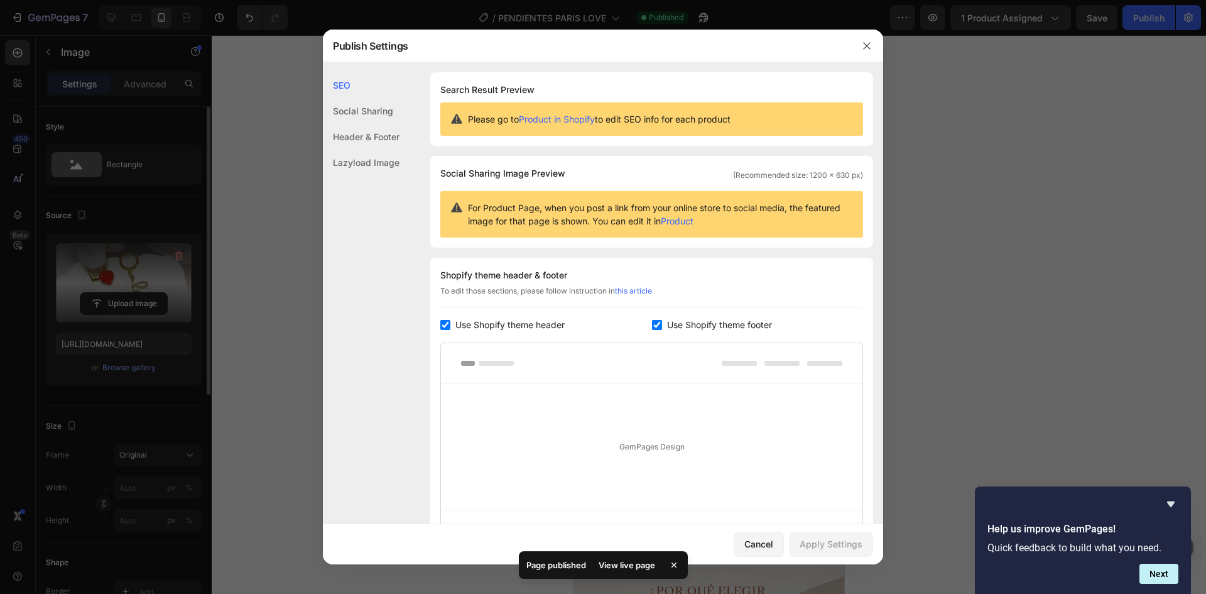
click at [454, 328] on label "Use Shopify theme header" at bounding box center [507, 324] width 114 height 15
checkbox input "false"
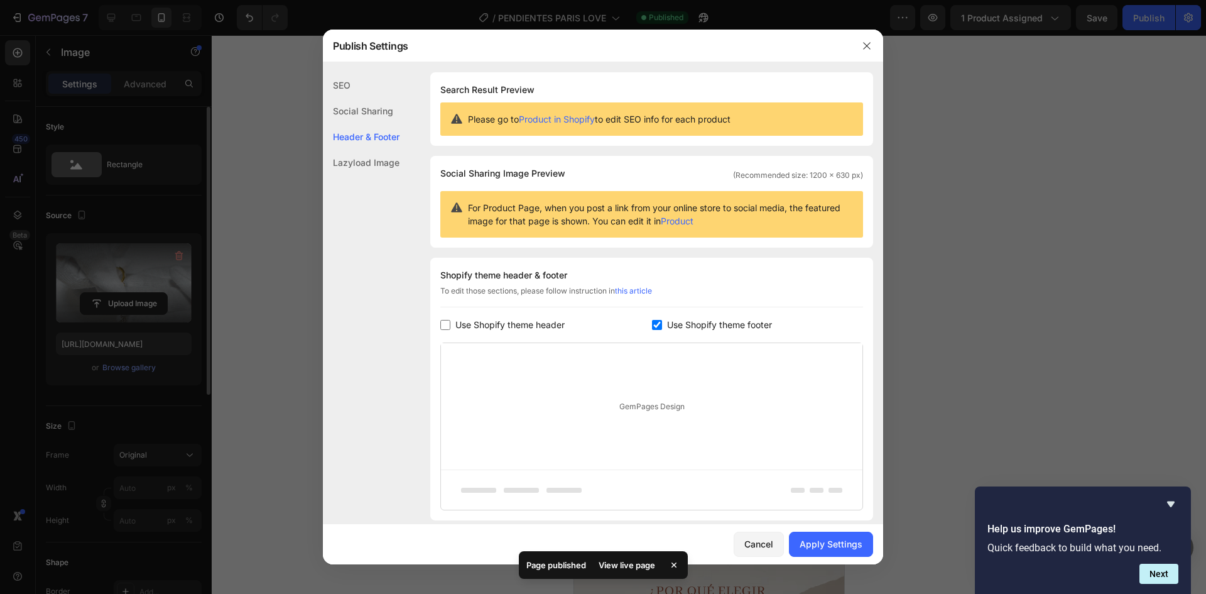
click at [687, 329] on span "Use Shopify theme footer" at bounding box center [719, 324] width 105 height 15
checkbox input "false"
click at [817, 538] on div "Apply Settings" at bounding box center [831, 543] width 63 height 13
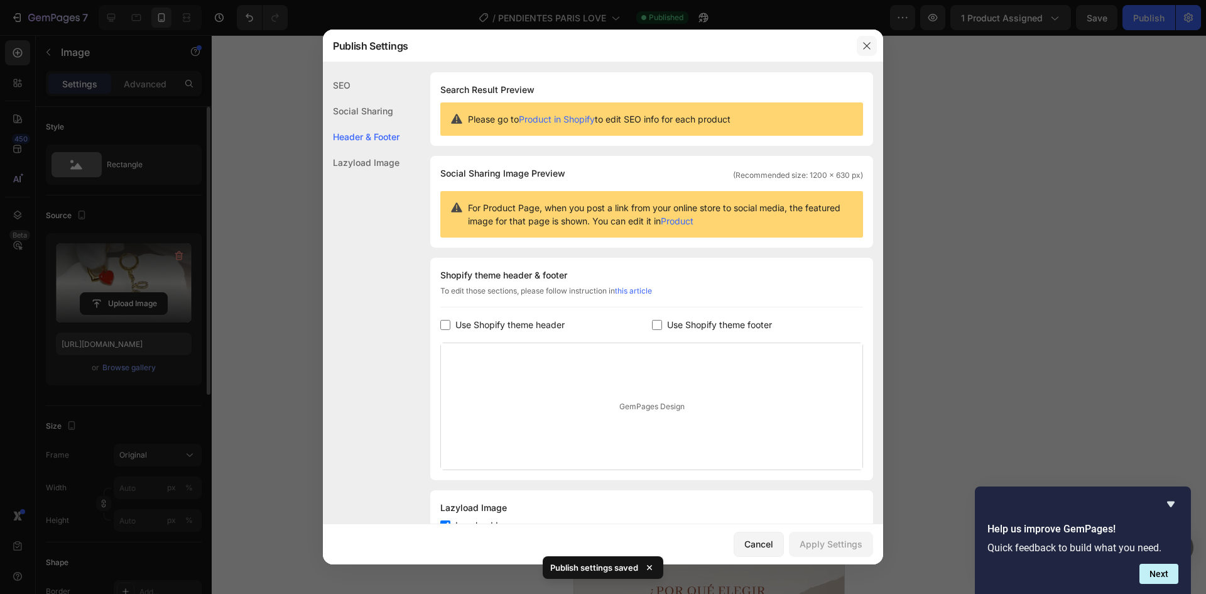
click at [868, 46] on icon "button" at bounding box center [867, 46] width 10 height 10
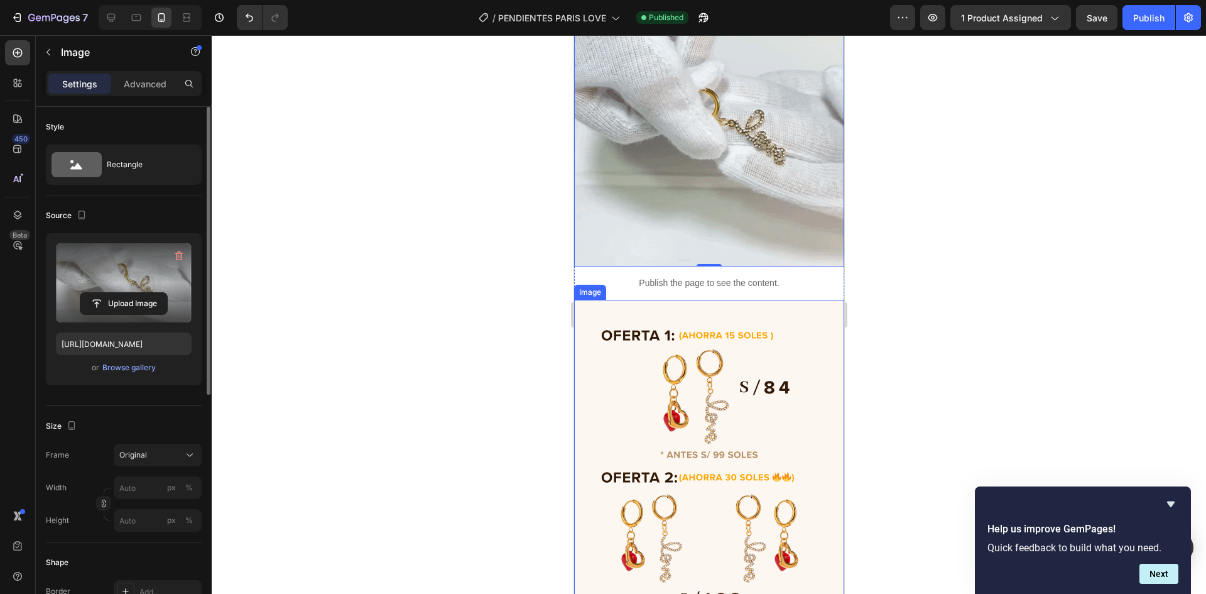
scroll to position [2450, 0]
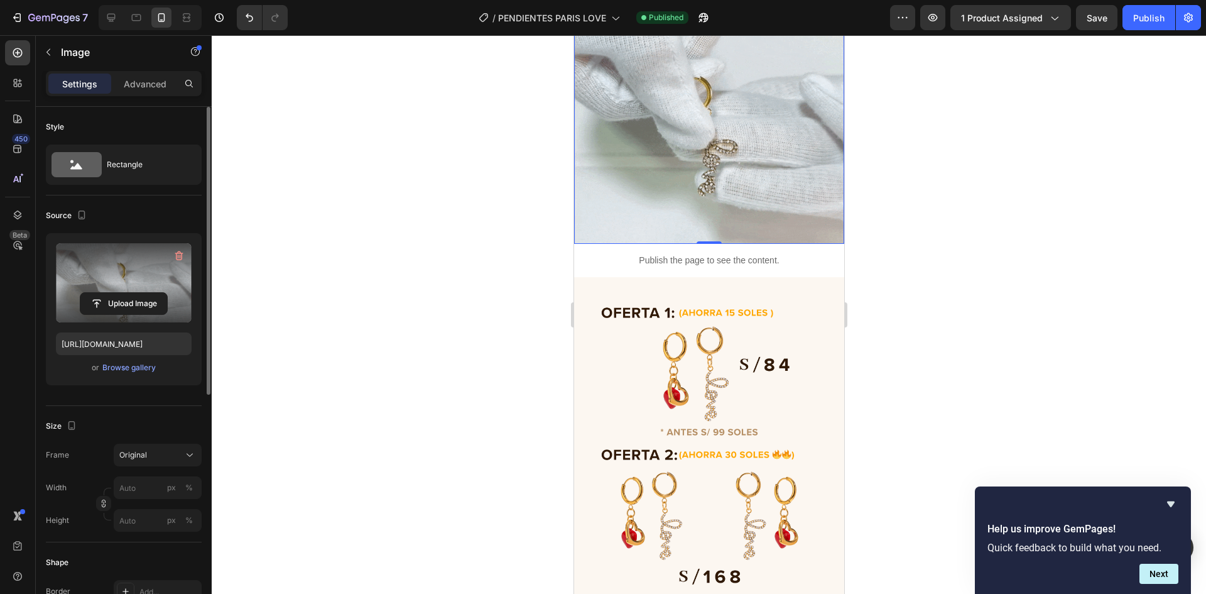
click at [714, 107] on img at bounding box center [709, 109] width 270 height 270
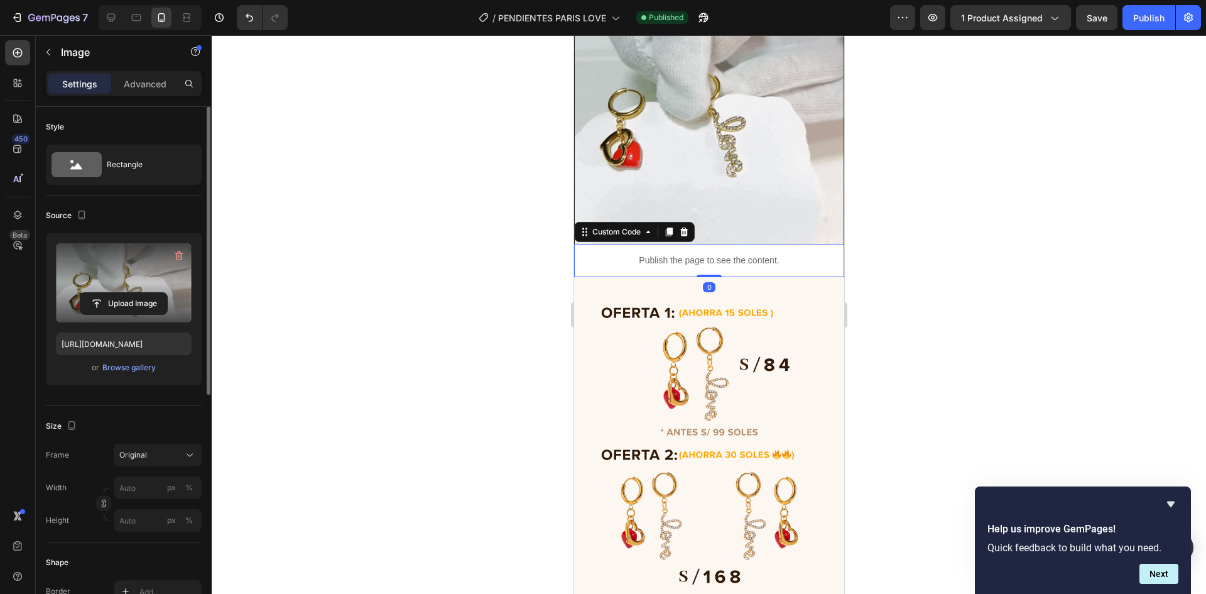
click at [704, 254] on p "Publish the page to see the content." at bounding box center [709, 260] width 270 height 13
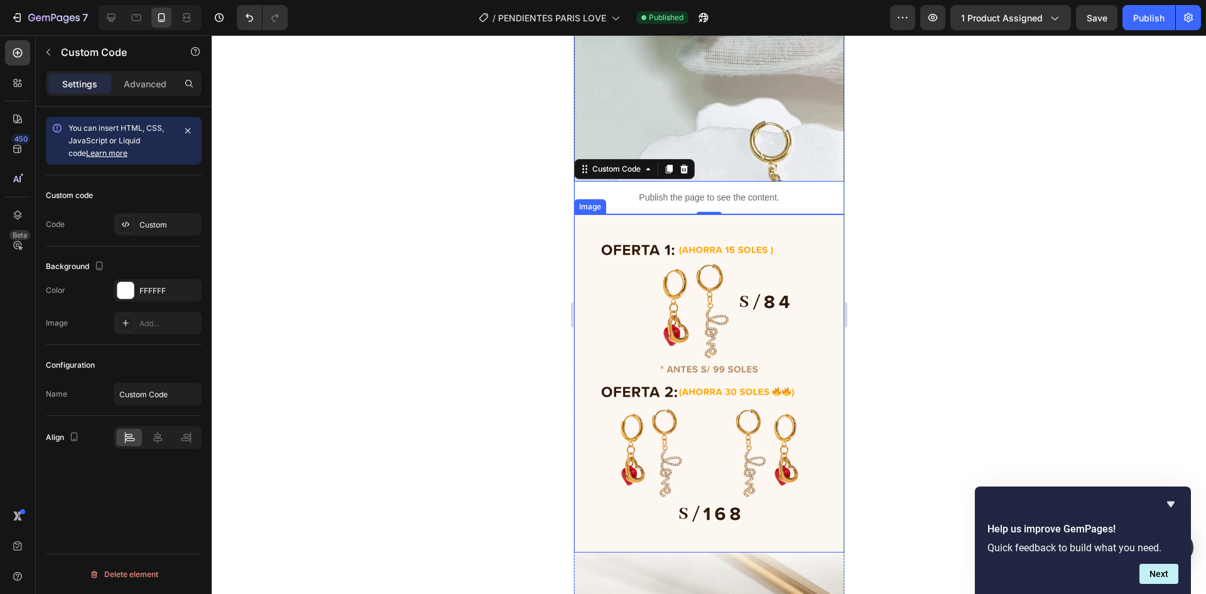
scroll to position [2701, 0]
